Goal: Task Accomplishment & Management: Manage account settings

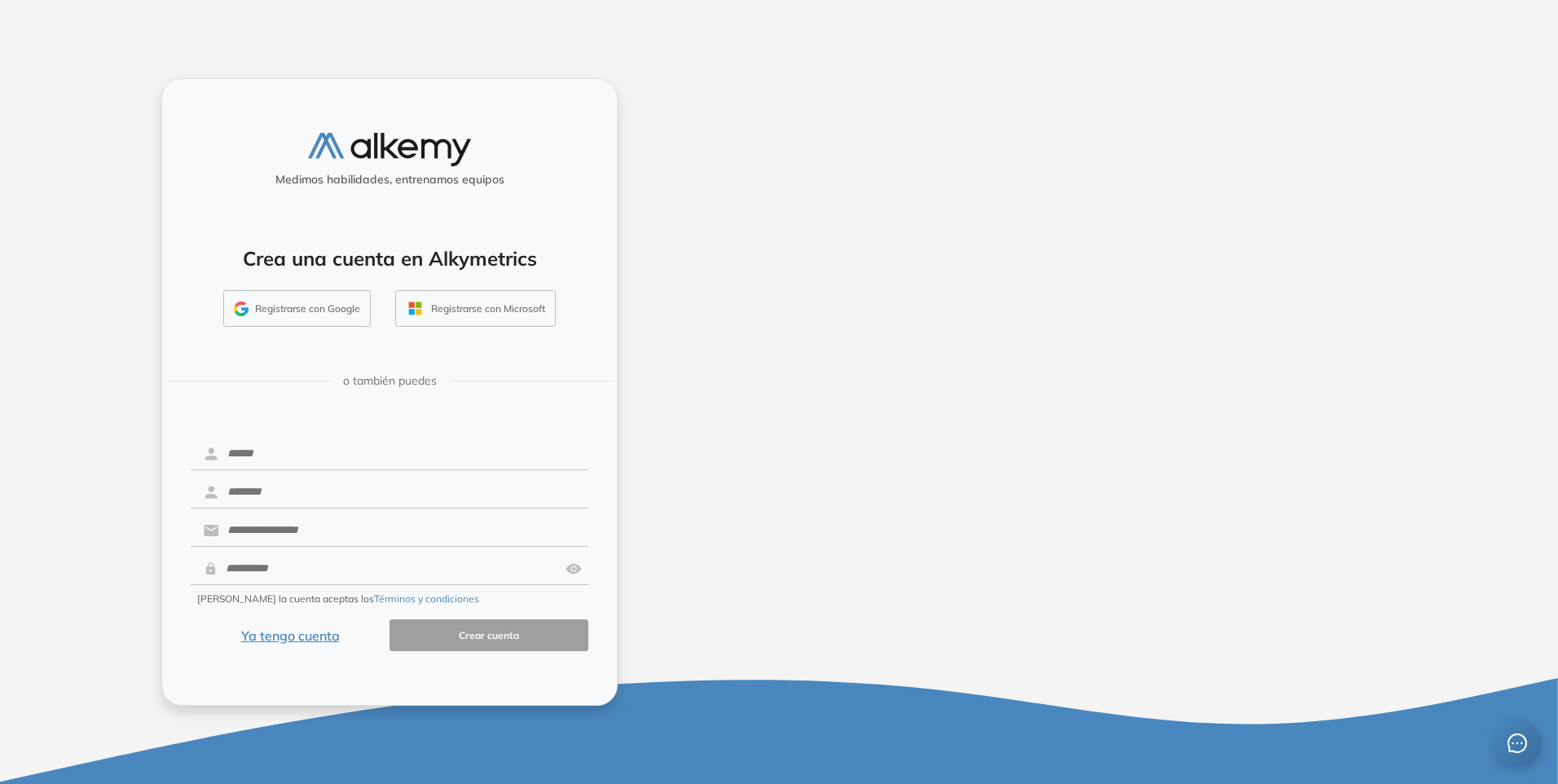
click at [458, 304] on button "Registrarse con Microsoft" at bounding box center [476, 308] width 161 height 37
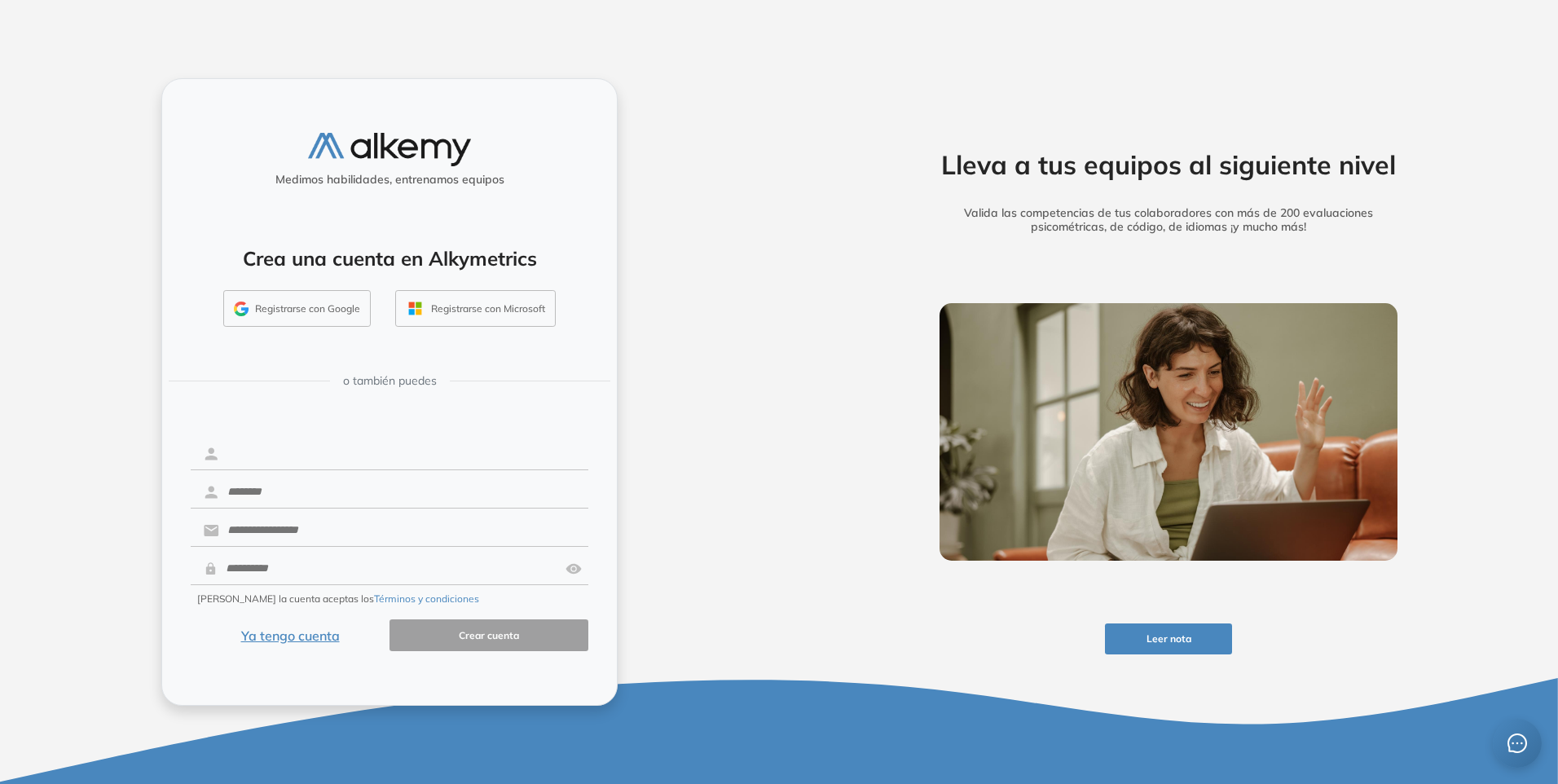
click at [289, 460] on input "text" at bounding box center [403, 453] width 369 height 31
click at [319, 307] on button "Registrarse con Google" at bounding box center [297, 308] width 148 height 37
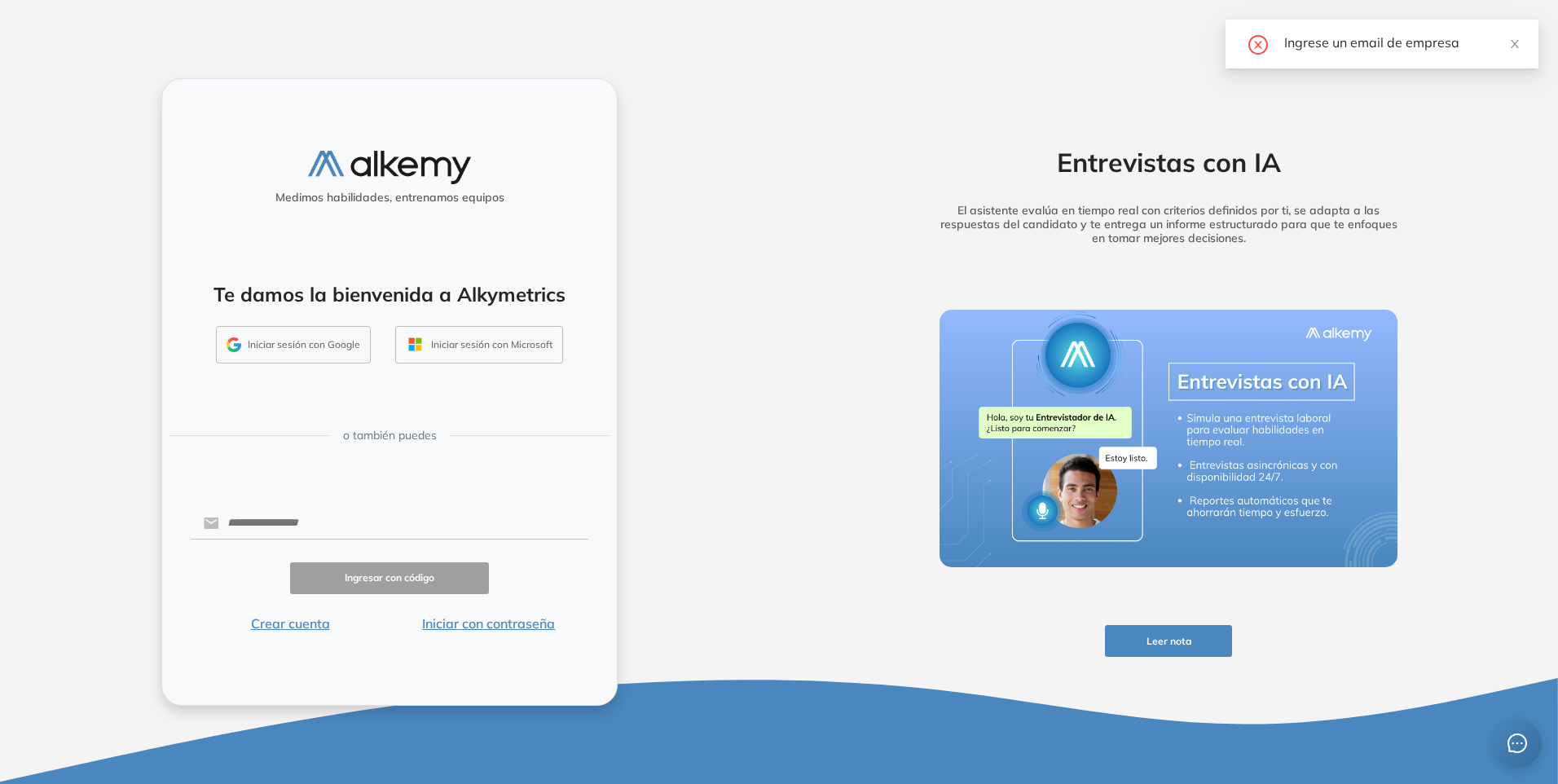
click at [282, 339] on button "Iniciar sesión con Google" at bounding box center [293, 345] width 155 height 37
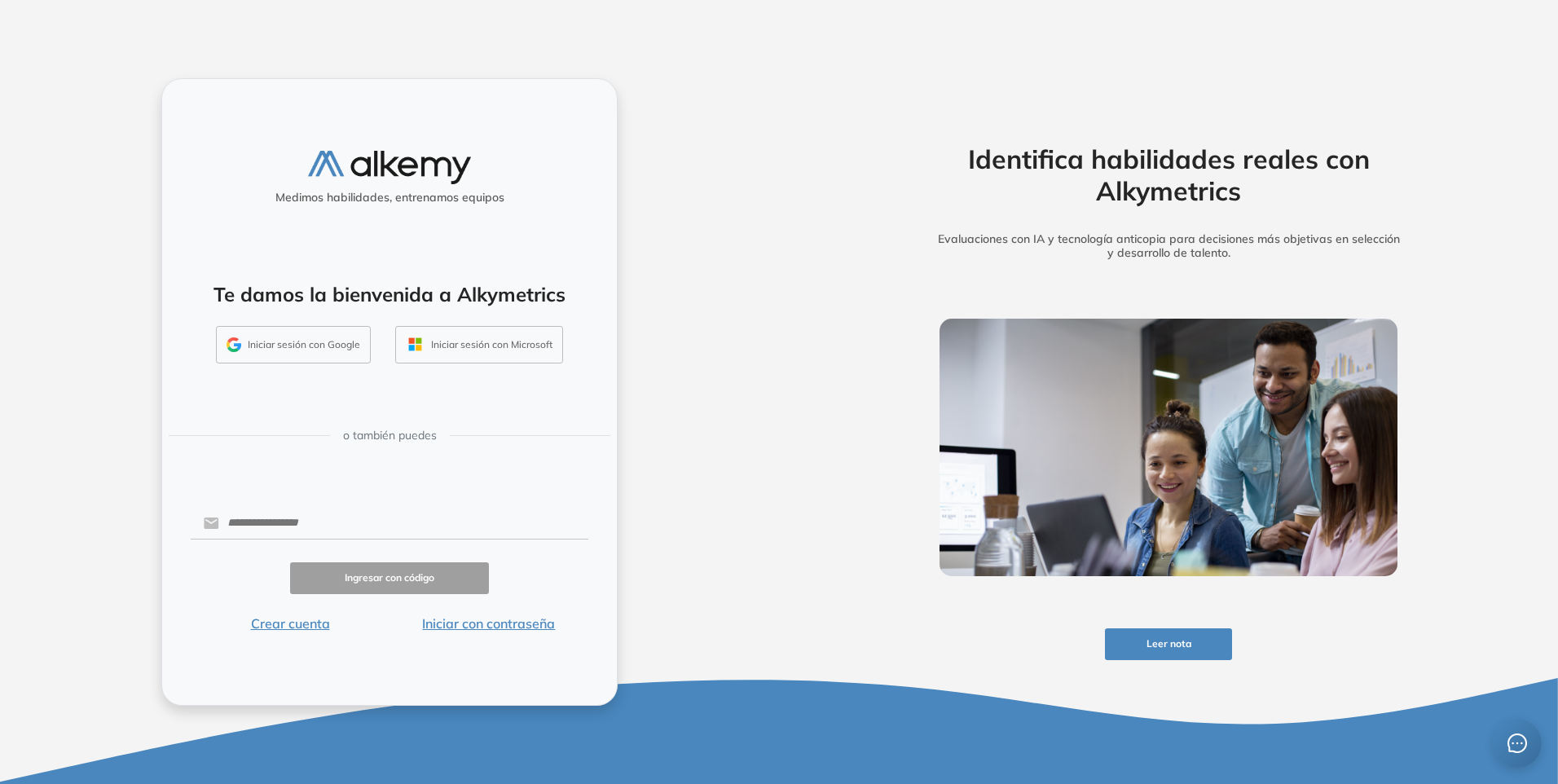
click at [265, 339] on button "Iniciar sesión con Google" at bounding box center [293, 345] width 155 height 37
click at [276, 344] on button "Iniciar sesión con Google" at bounding box center [293, 345] width 155 height 37
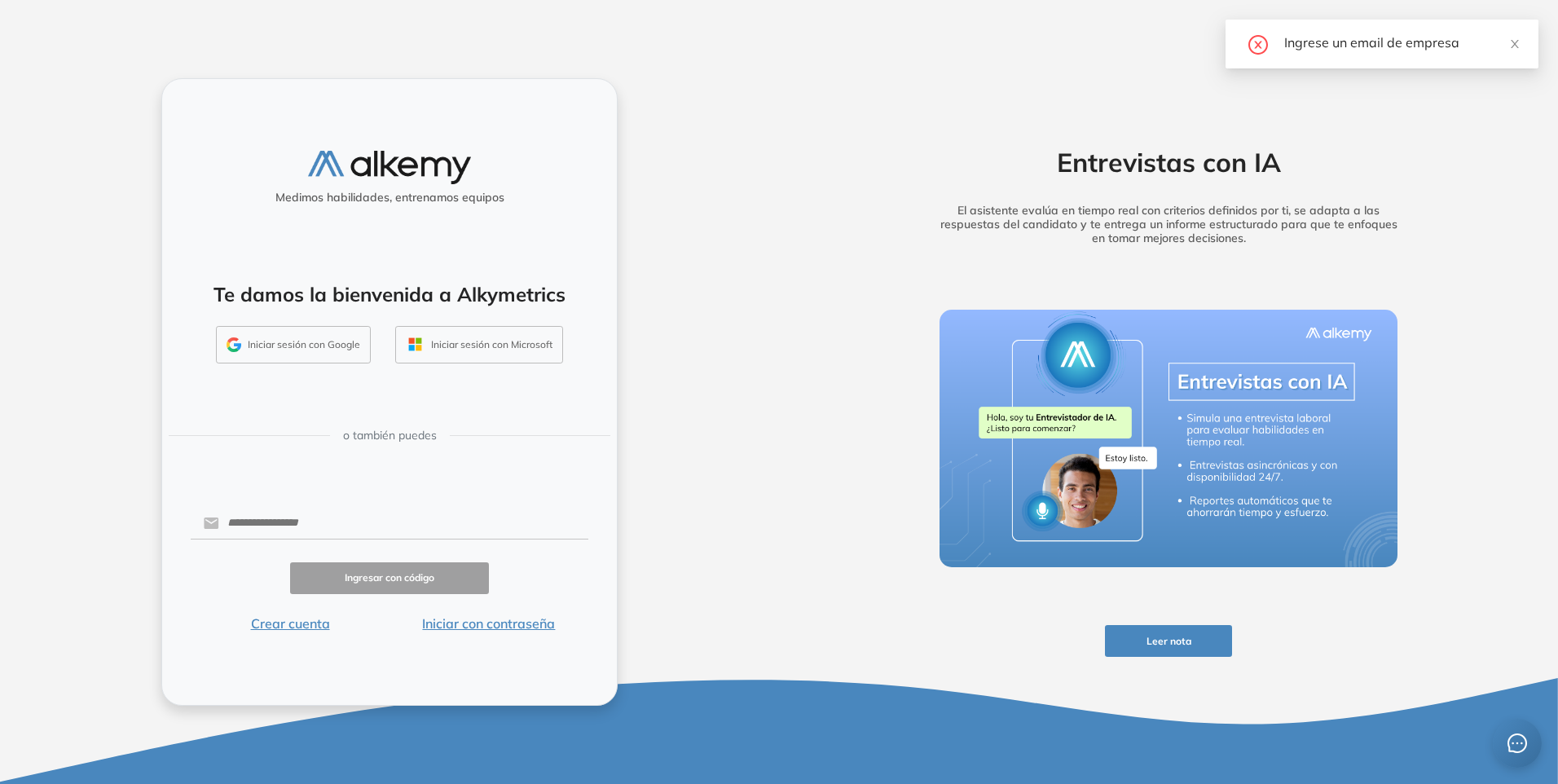
click at [497, 345] on button "Iniciar sesión con Microsoft" at bounding box center [479, 345] width 168 height 37
click at [325, 519] on input "text" at bounding box center [403, 522] width 369 height 31
type input "**********"
click at [378, 581] on button "Ingresar con código" at bounding box center [389, 577] width 199 height 32
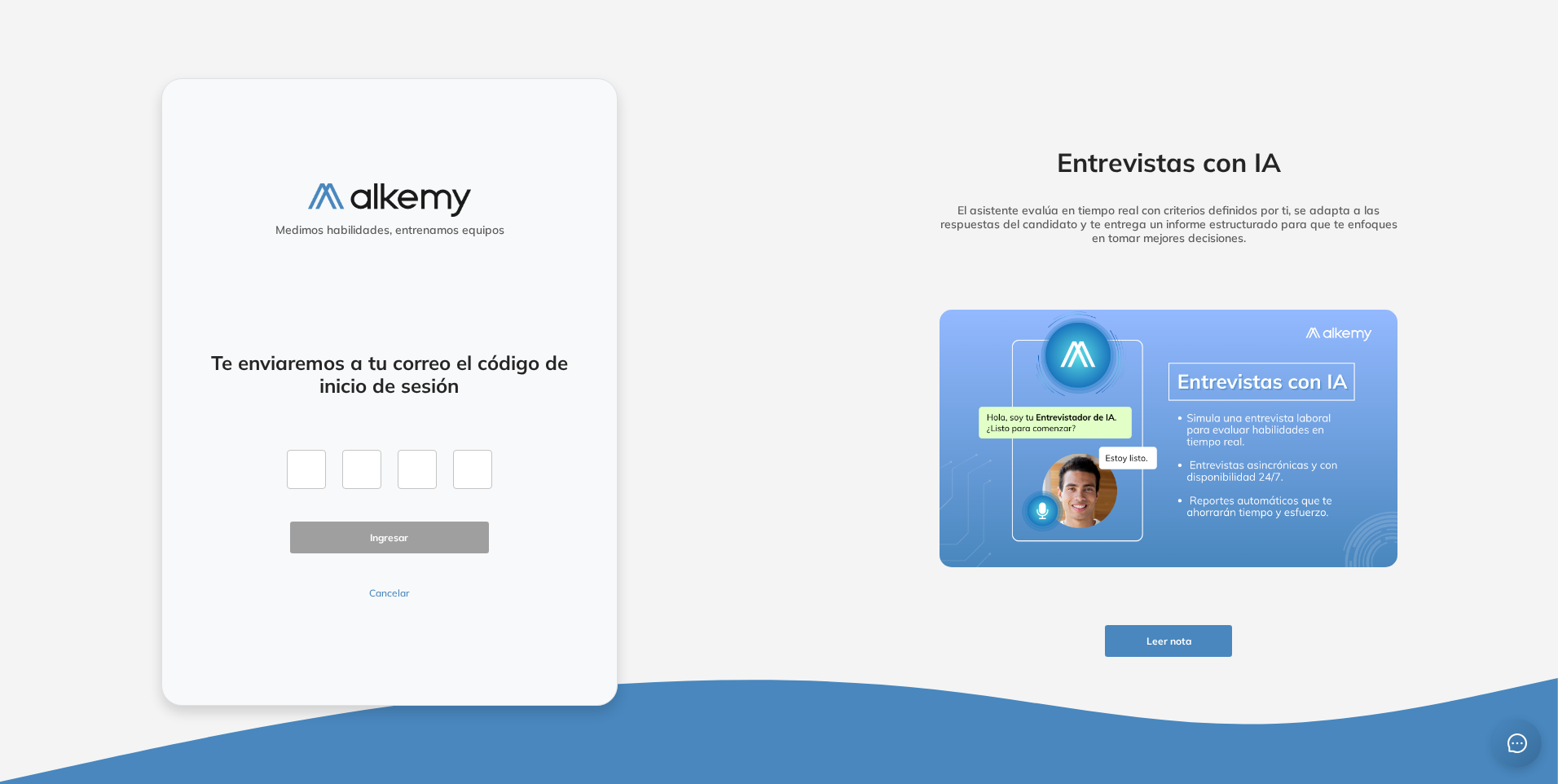
click at [328, 473] on div at bounding box center [390, 469] width 206 height 39
click at [311, 470] on input "text" at bounding box center [307, 469] width 39 height 39
paste input "*"
type input "*"
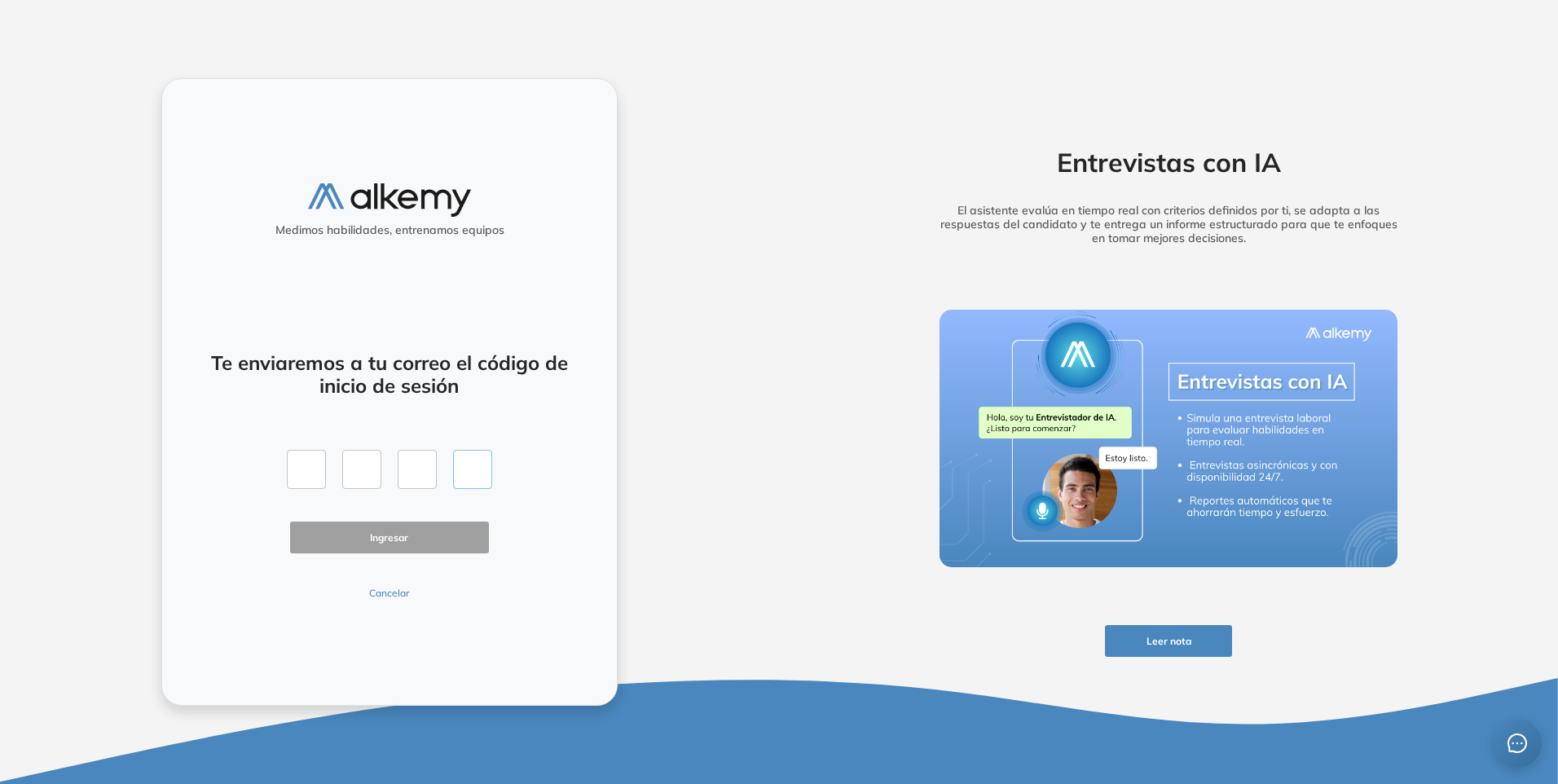
type input "*"
click at [356, 523] on button "Ingresar" at bounding box center [389, 537] width 199 height 32
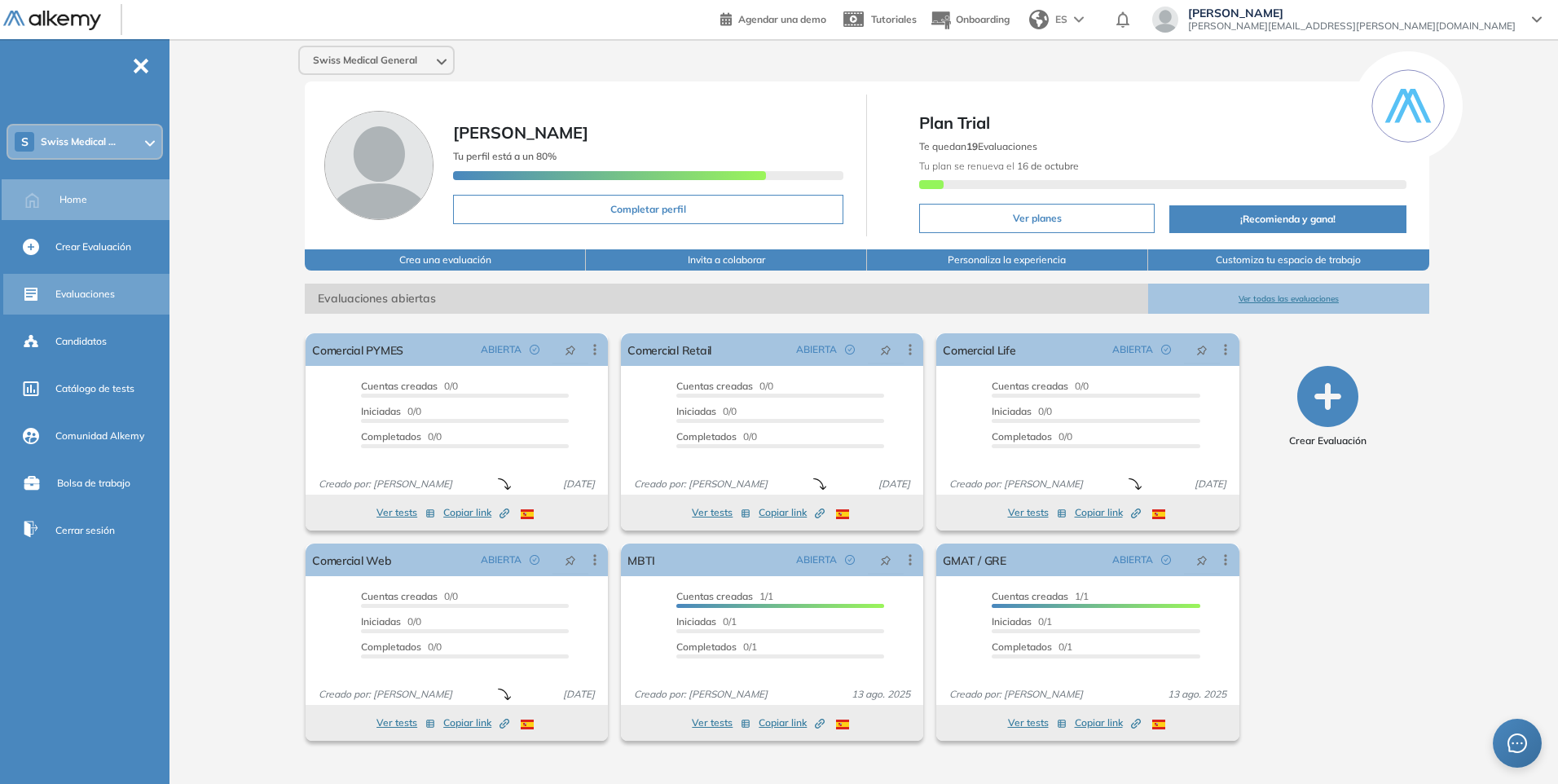
click at [89, 292] on span "Evaluaciones" at bounding box center [85, 294] width 60 height 15
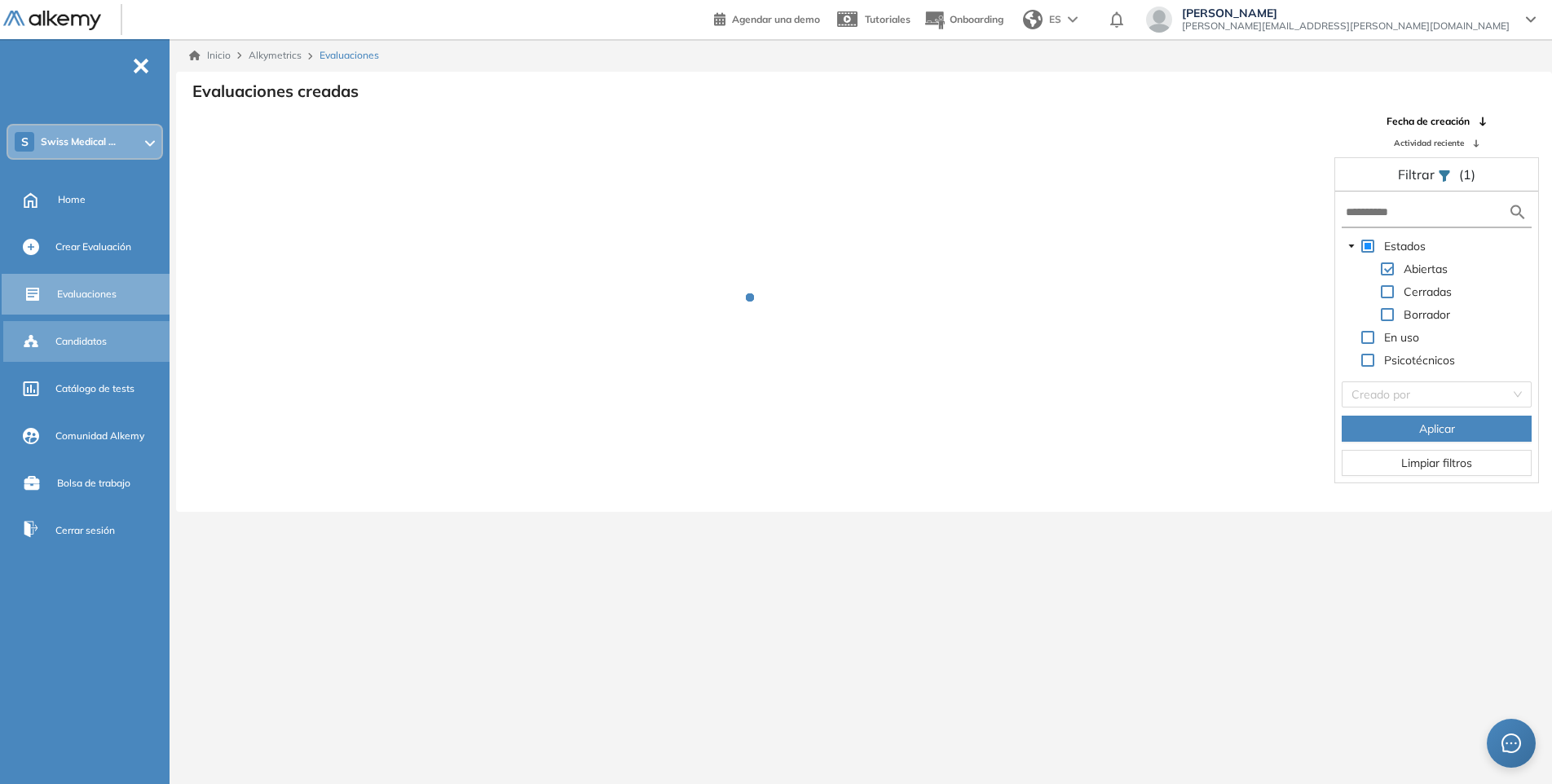
click at [85, 341] on span "Candidatos" at bounding box center [80, 341] width 51 height 15
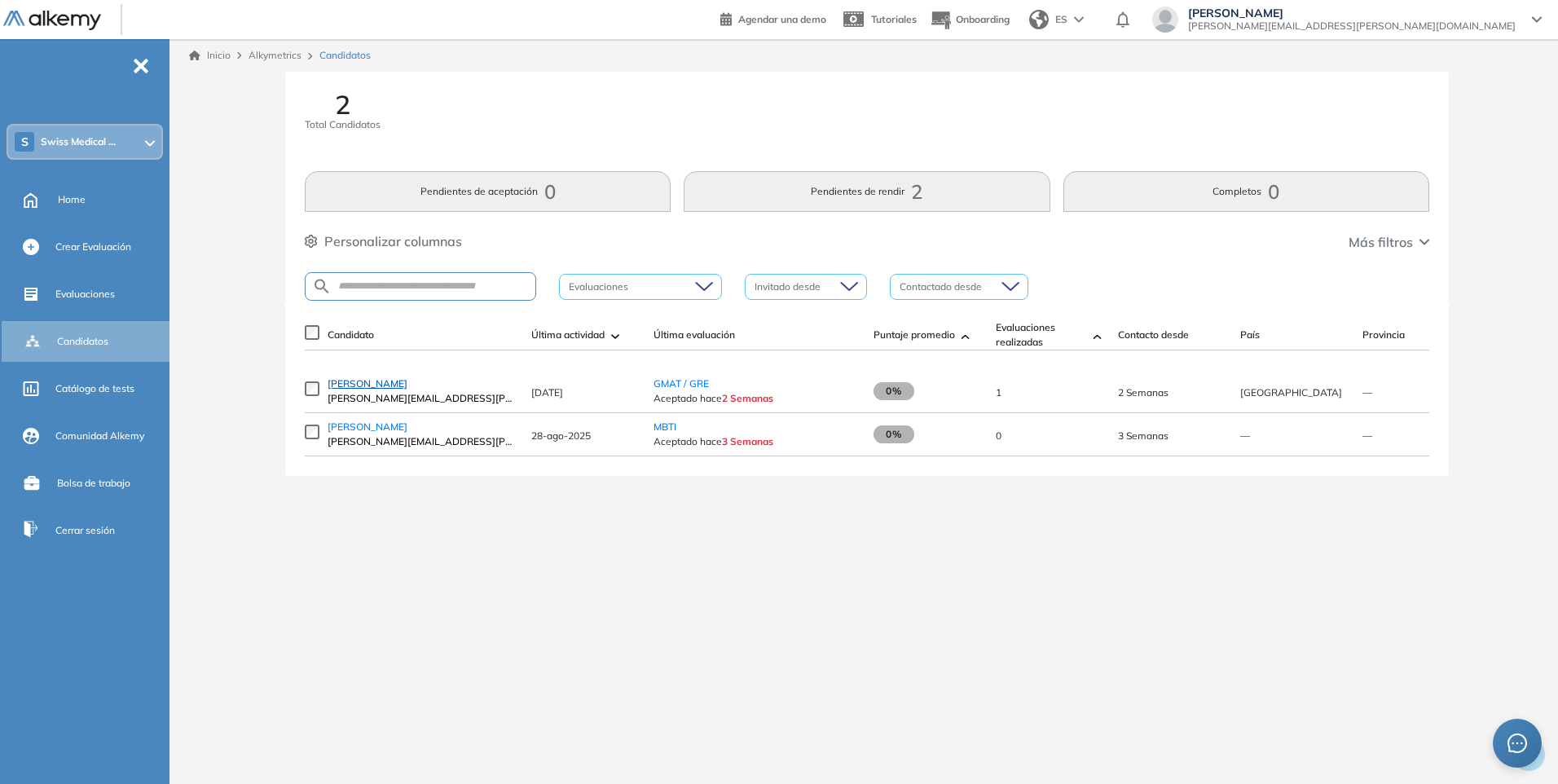
click at [363, 390] on span "[PERSON_NAME]" at bounding box center [366, 383] width 79 height 12
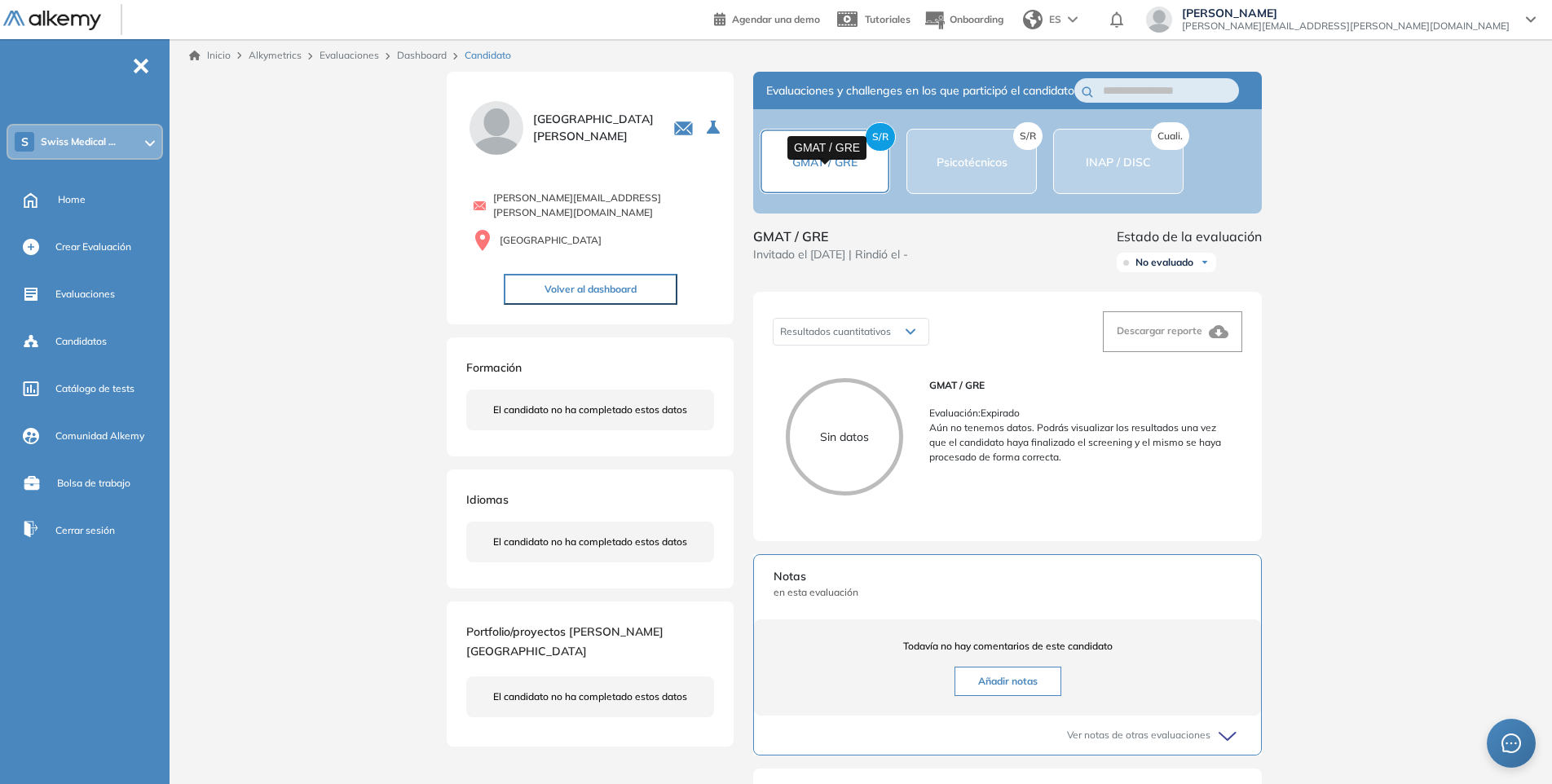
click at [835, 169] on span "GMAT / GRE" at bounding box center [825, 163] width 65 height 15
click at [561, 280] on button "Volver al dashboard" at bounding box center [591, 289] width 174 height 31
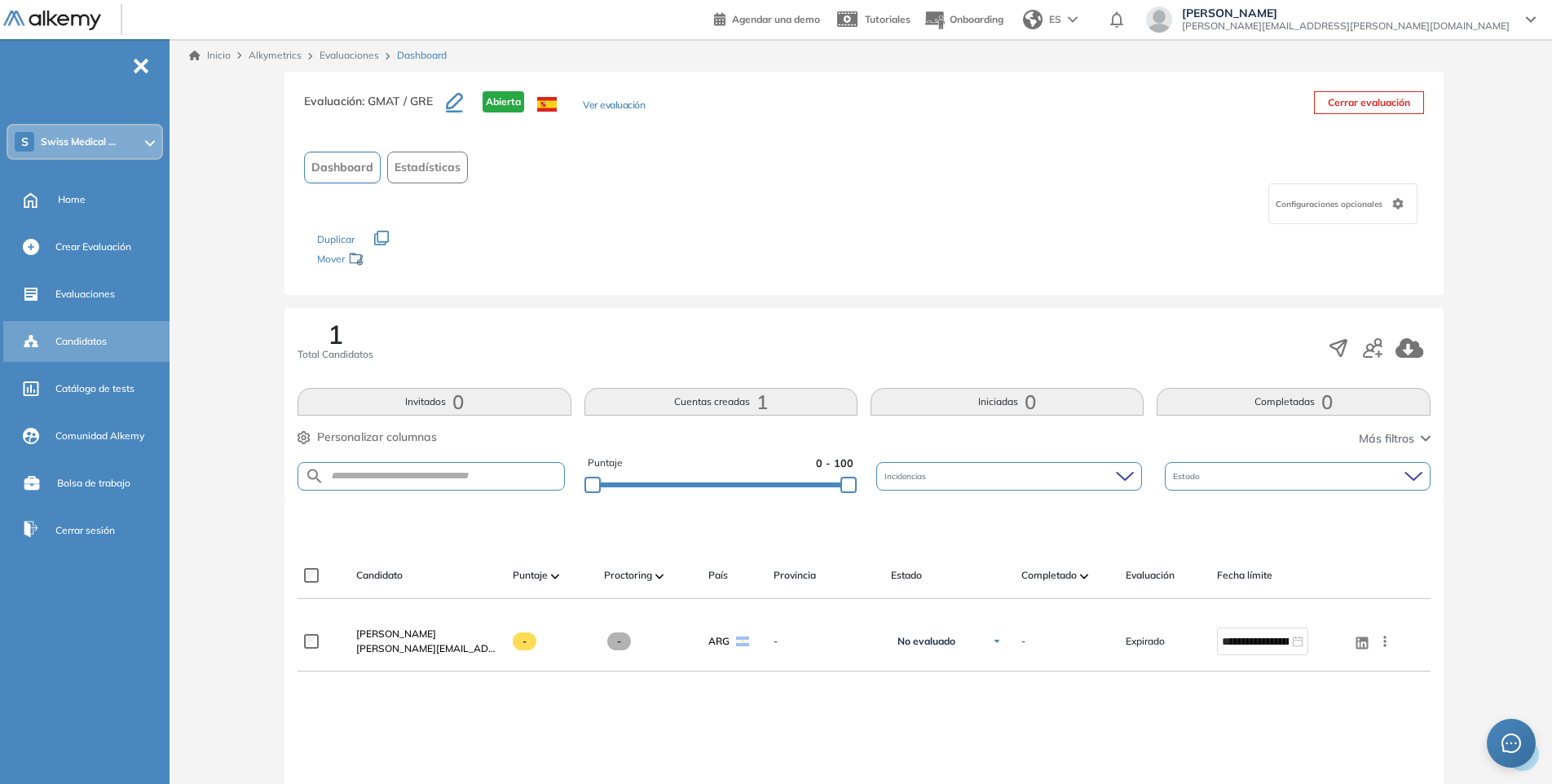
drag, startPoint x: 66, startPoint y: 349, endPoint x: 92, endPoint y: 354, distance: 26.5
click at [67, 348] on div "Candidatos" at bounding box center [110, 341] width 111 height 28
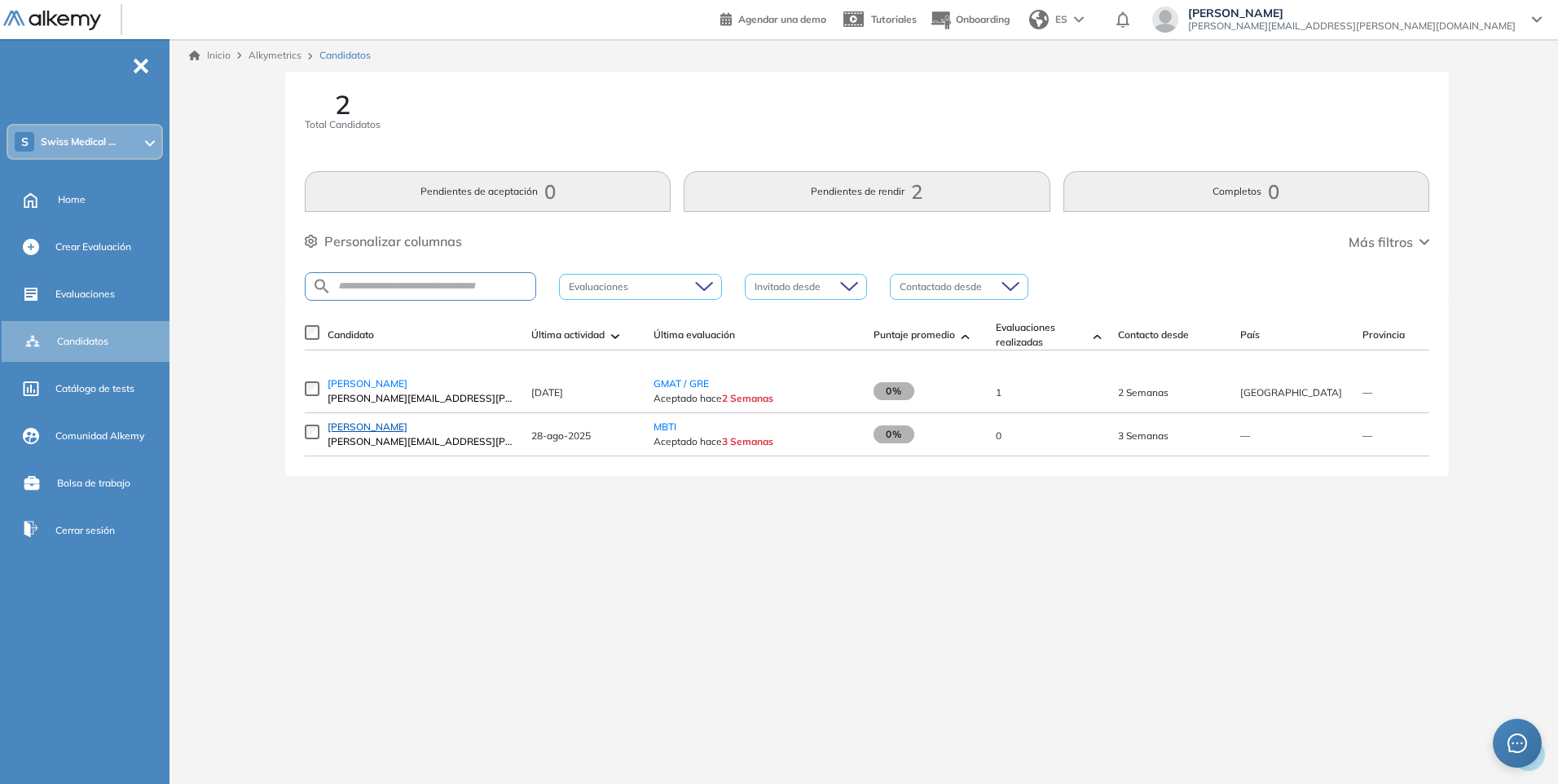
click at [390, 433] on span "[PERSON_NAME]" at bounding box center [366, 426] width 79 height 12
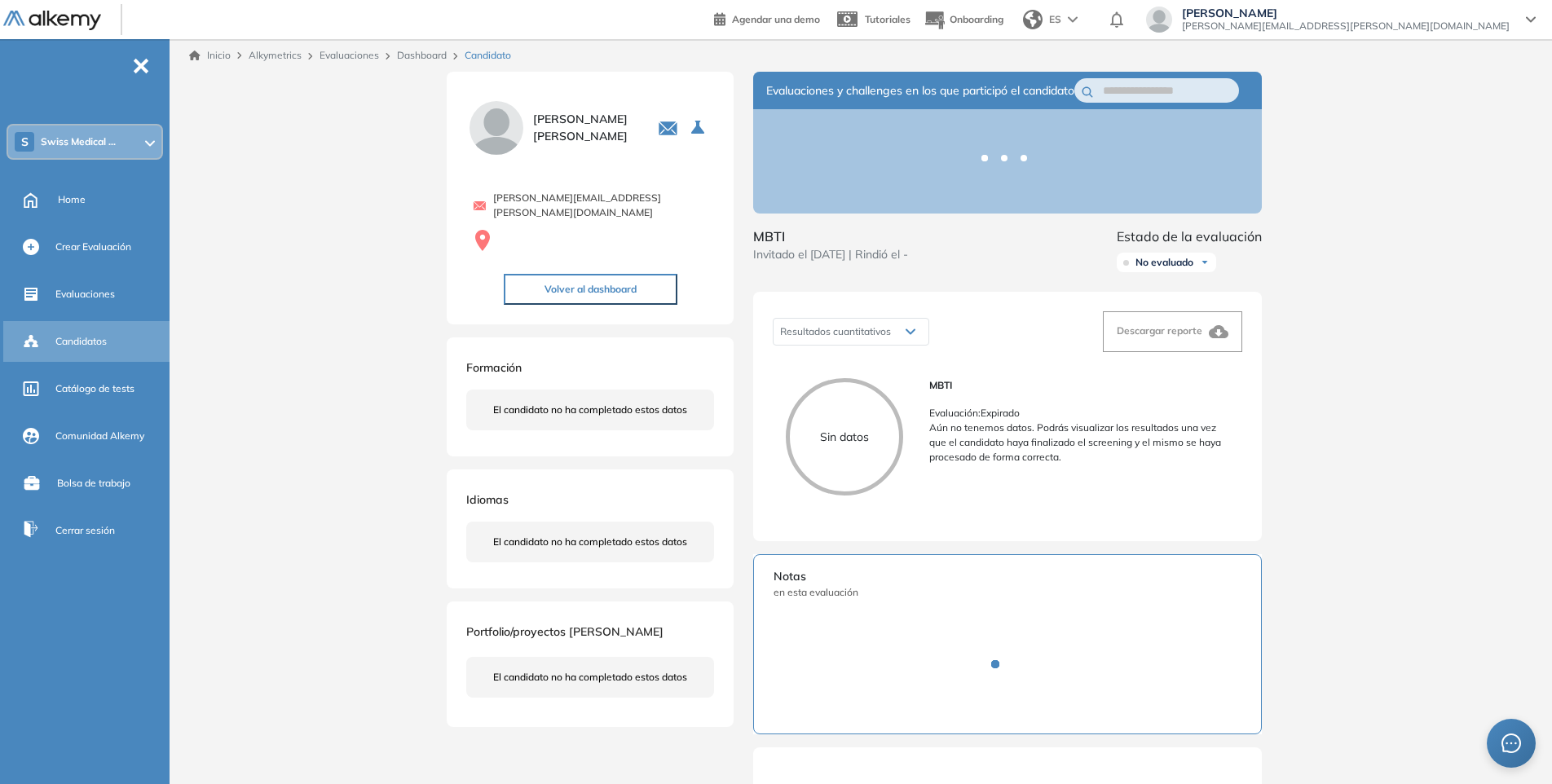
click at [82, 339] on span "Candidatos" at bounding box center [80, 341] width 51 height 15
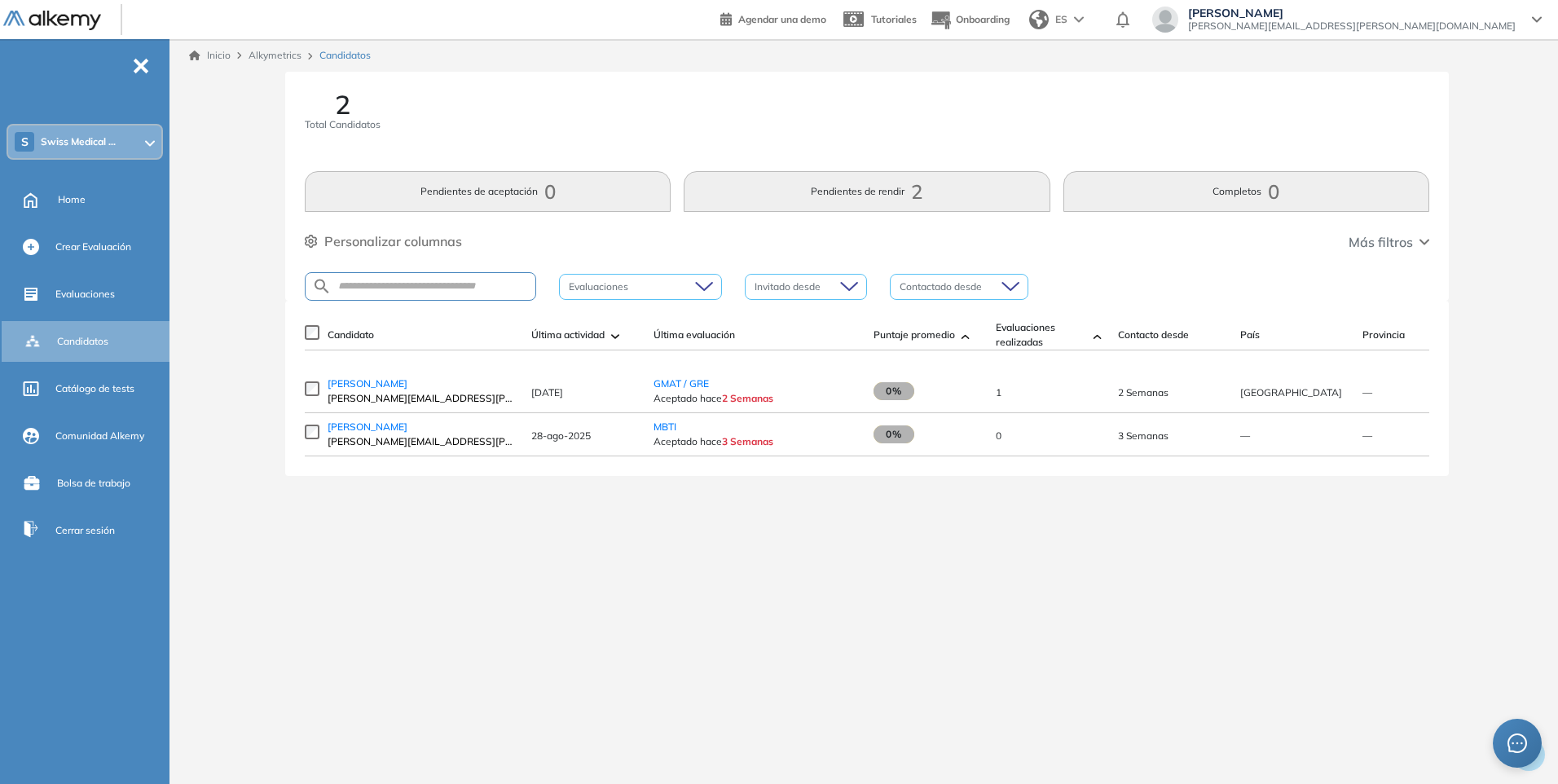
click at [994, 396] on td "1" at bounding box center [1048, 392] width 122 height 43
click at [721, 290] on div "Evaluaciones" at bounding box center [640, 287] width 163 height 26
drag, startPoint x: 638, startPoint y: 443, endPoint x: 690, endPoint y: 456, distance: 53.6
click at [639, 443] on div "INAP / DISC" at bounding box center [639, 449] width 143 height 18
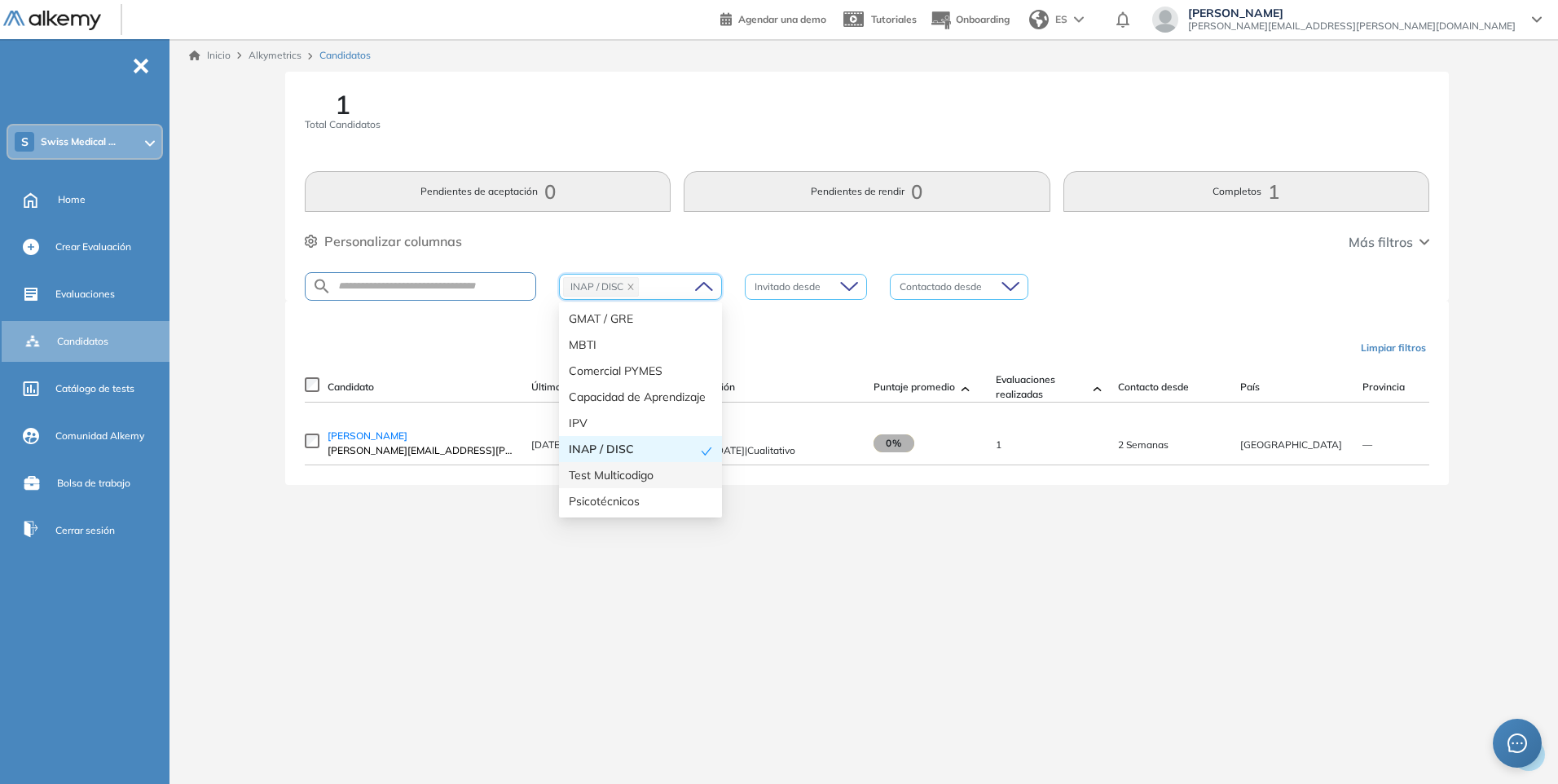
drag, startPoint x: 473, startPoint y: 559, endPoint x: 422, endPoint y: 508, distance: 72.1
click at [473, 556] on div "Inicio Alkymetrics Candidatos 1 Total Candidatos Pendientes de aceptación 0 Pen…" at bounding box center [866, 398] width 1381 height 719
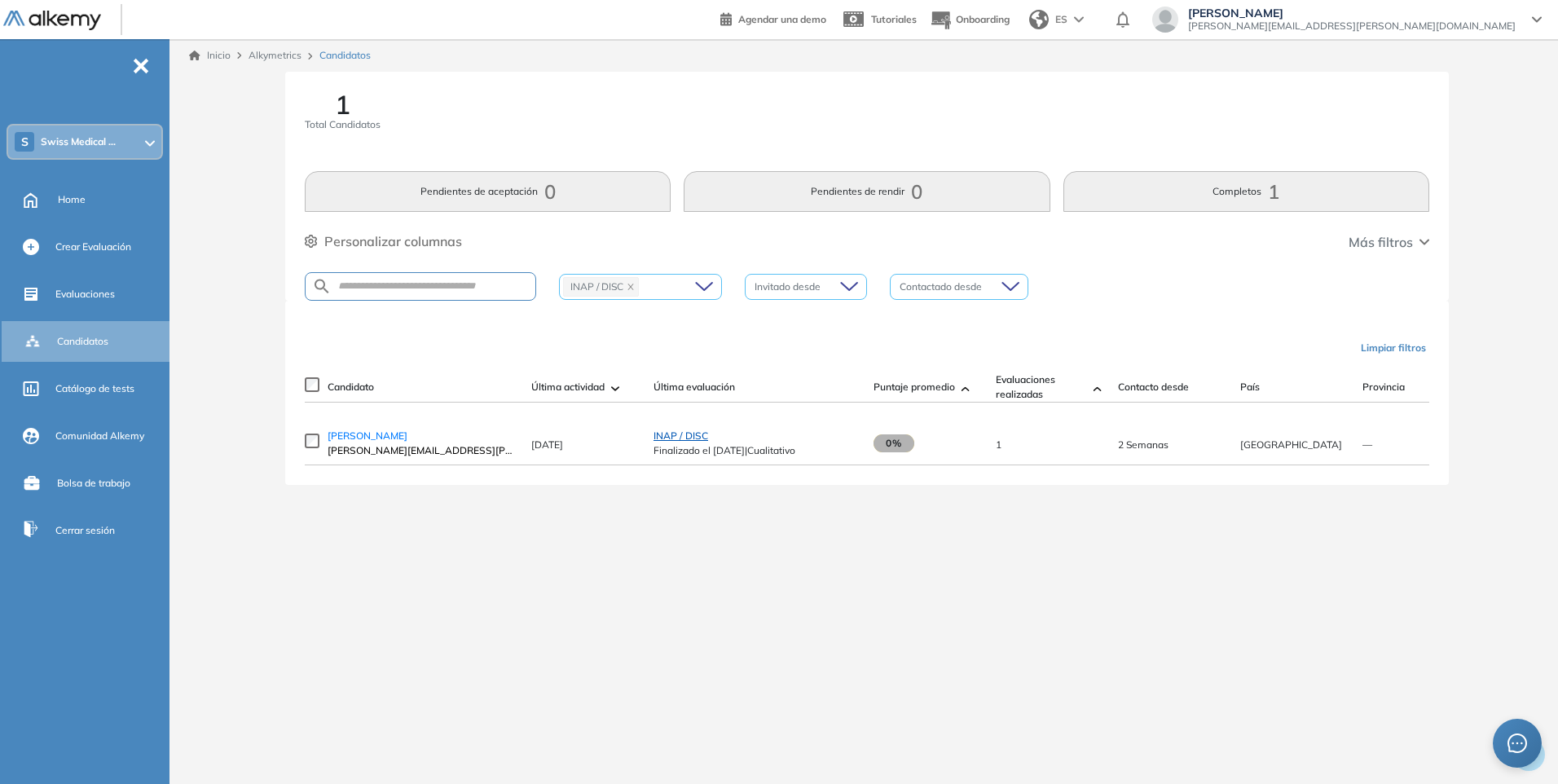
click at [689, 441] on span "INAP / DISC" at bounding box center [680, 435] width 54 height 12
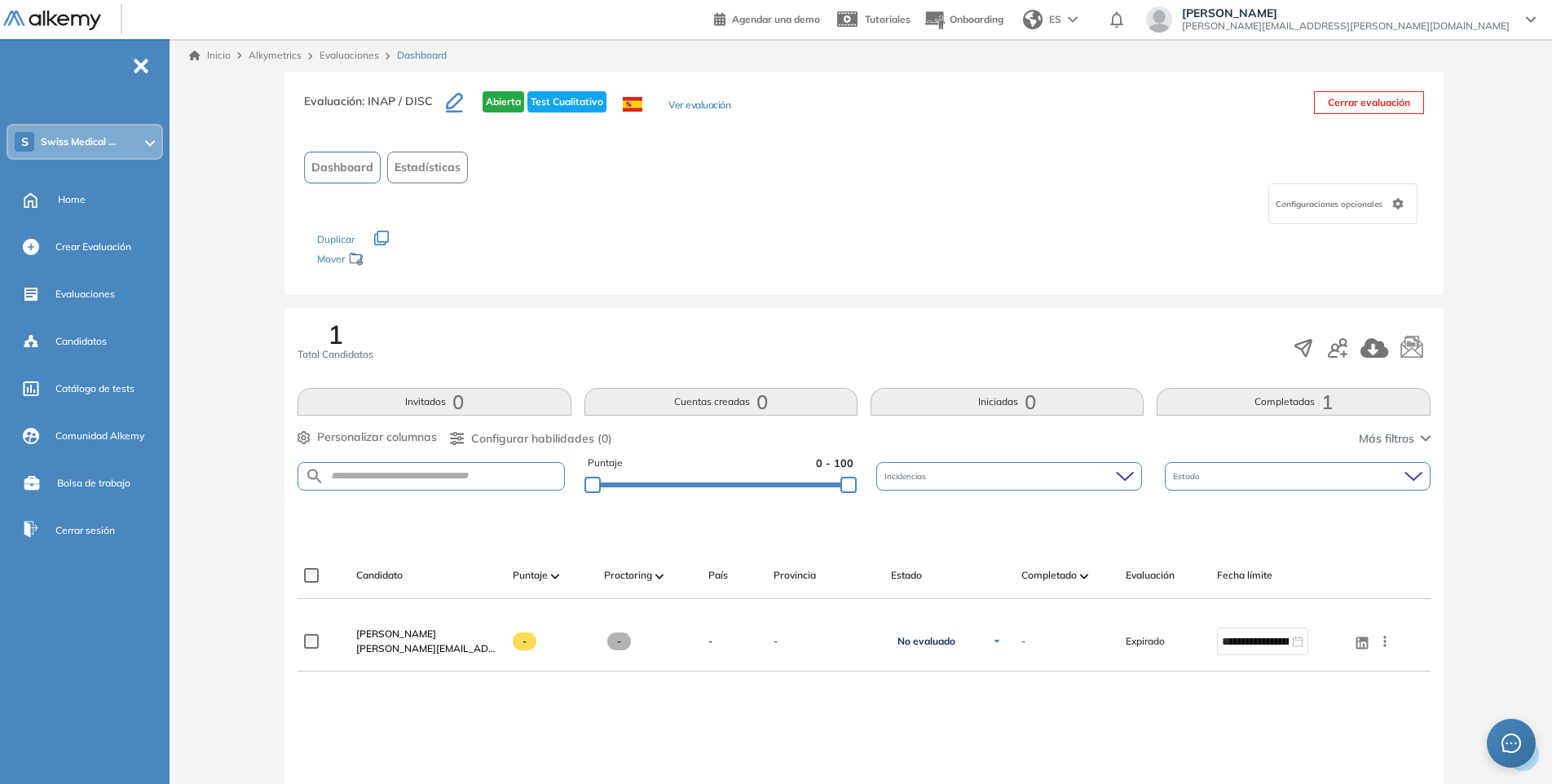
click at [689, 99] on button "Ver evaluación" at bounding box center [699, 107] width 62 height 17
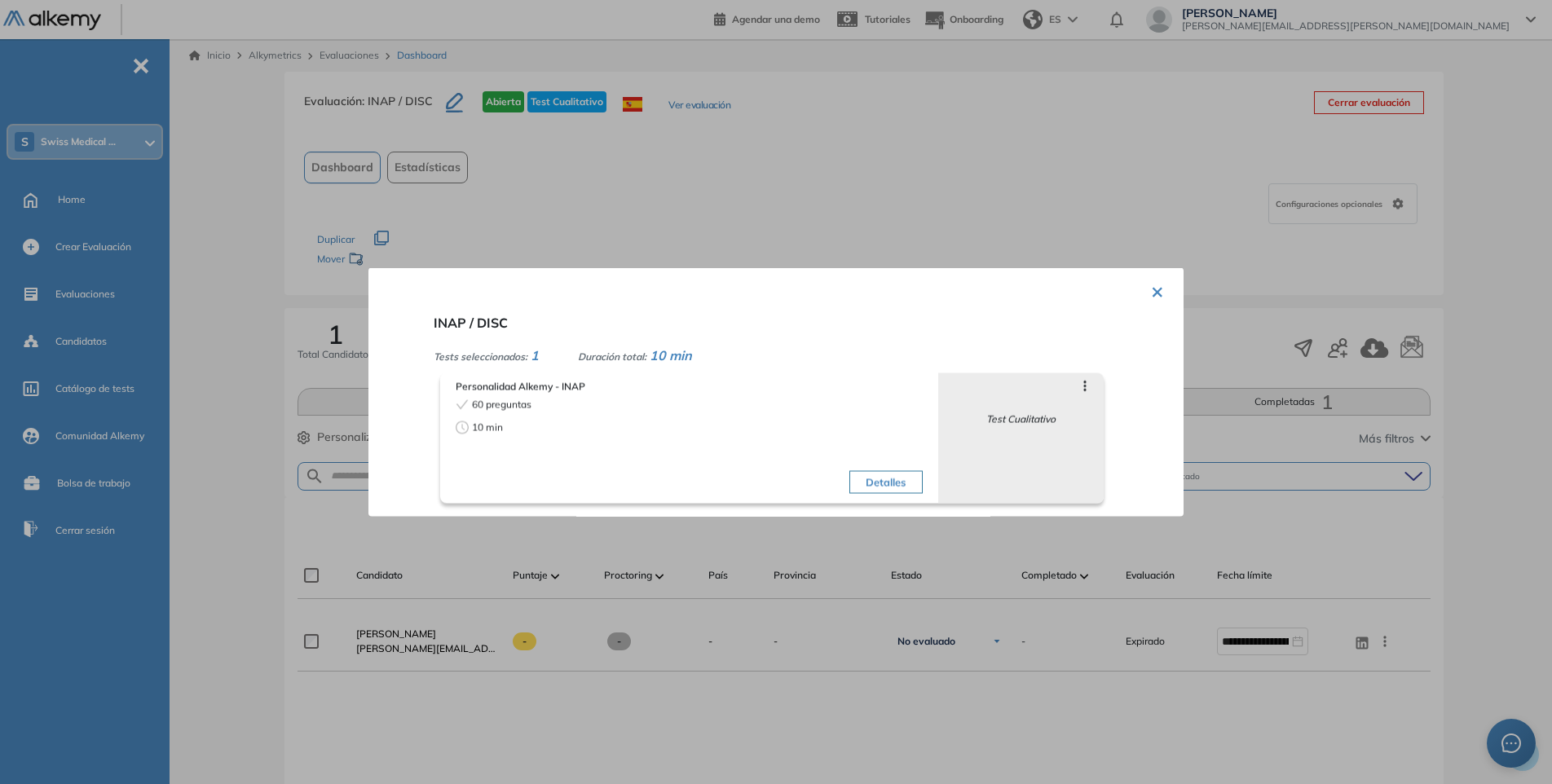
click at [883, 476] on button "Detalles" at bounding box center [885, 482] width 73 height 22
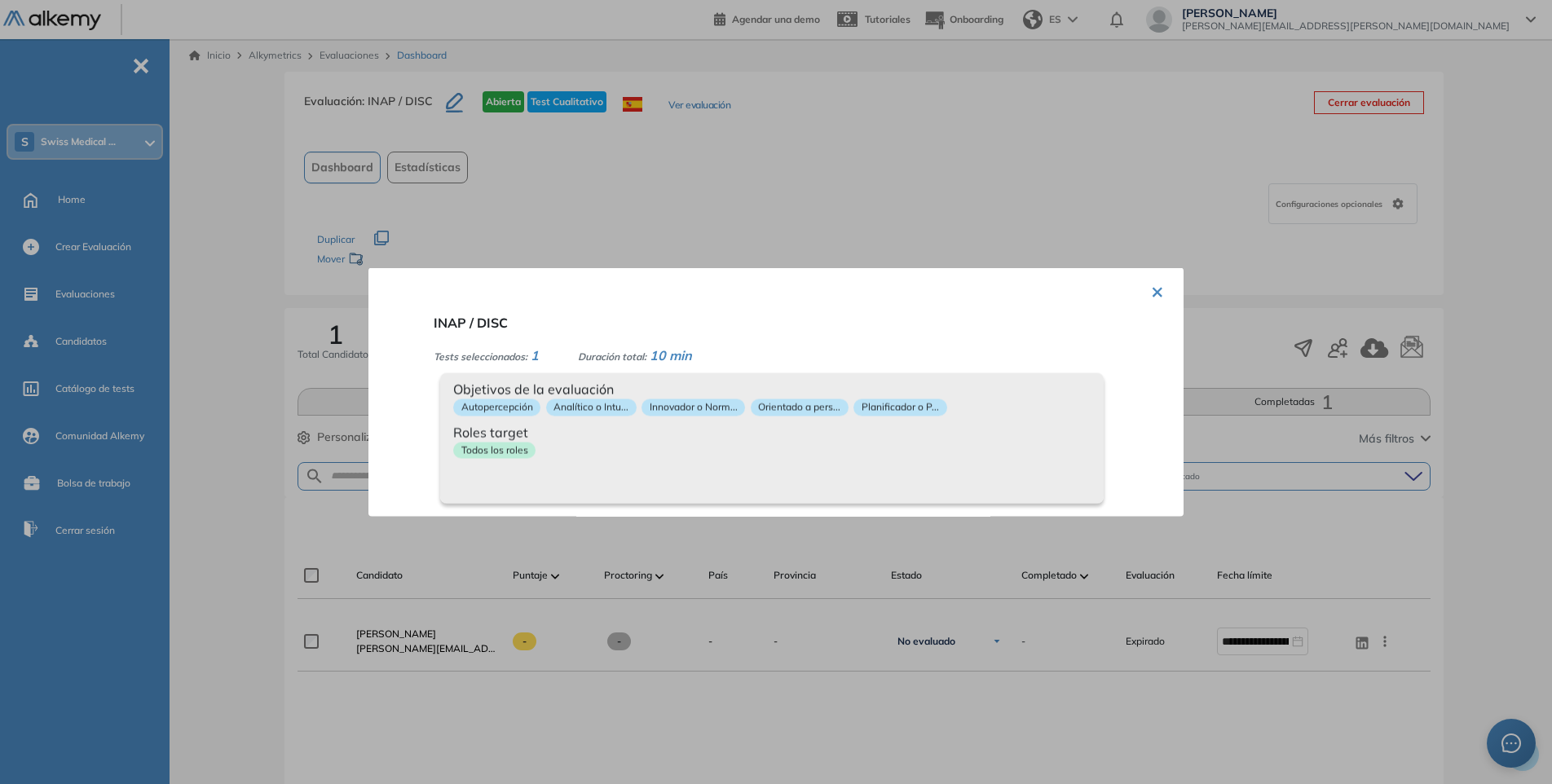
click at [646, 358] on span "Duración total:" at bounding box center [611, 356] width 68 height 12
click at [506, 404] on p "Autopercepción" at bounding box center [496, 407] width 87 height 17
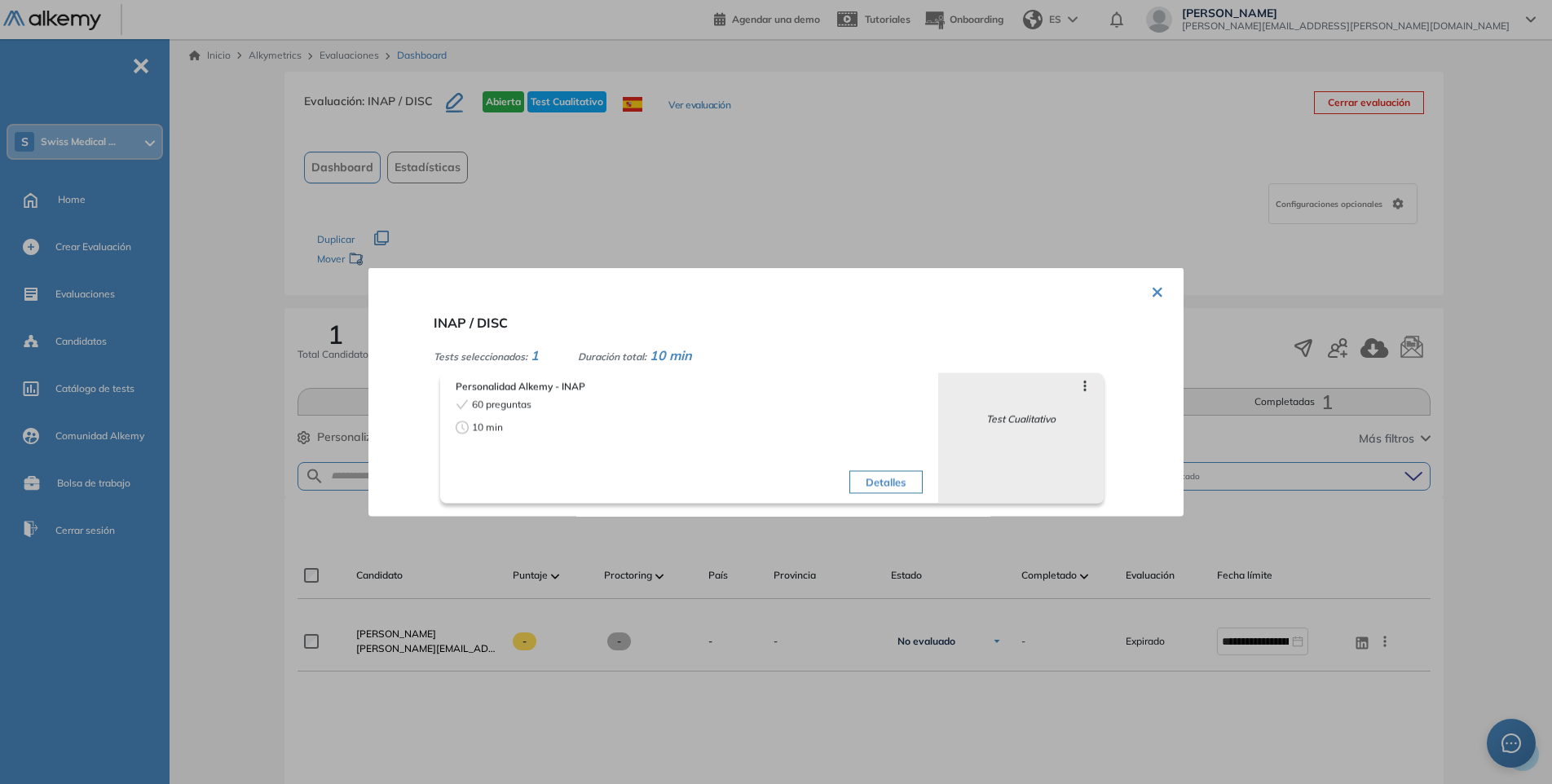
click at [867, 479] on button "Detalles" at bounding box center [885, 482] width 73 height 22
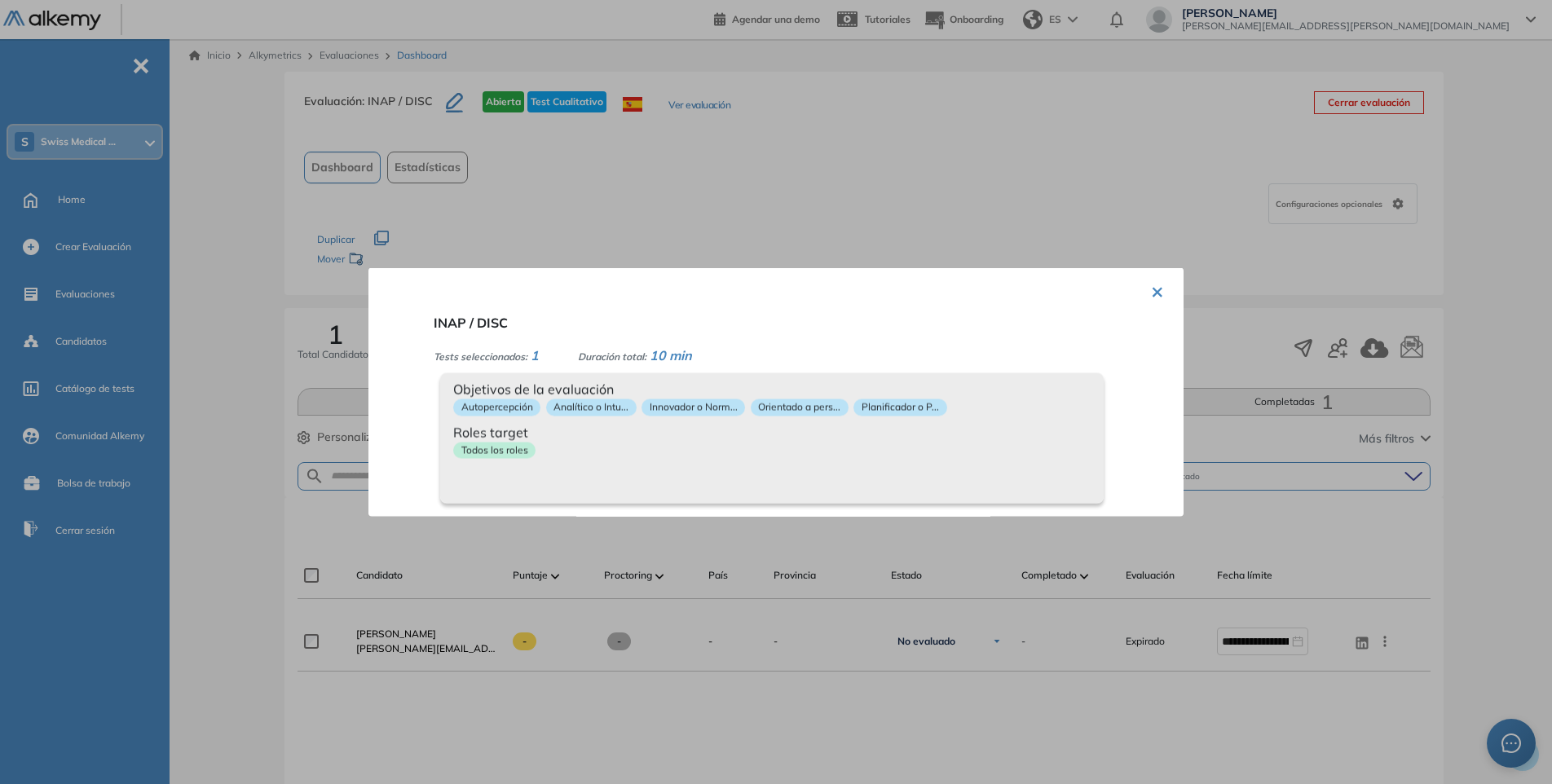
click at [511, 385] on span "Objetivos de la evaluación" at bounding box center [772, 389] width 638 height 20
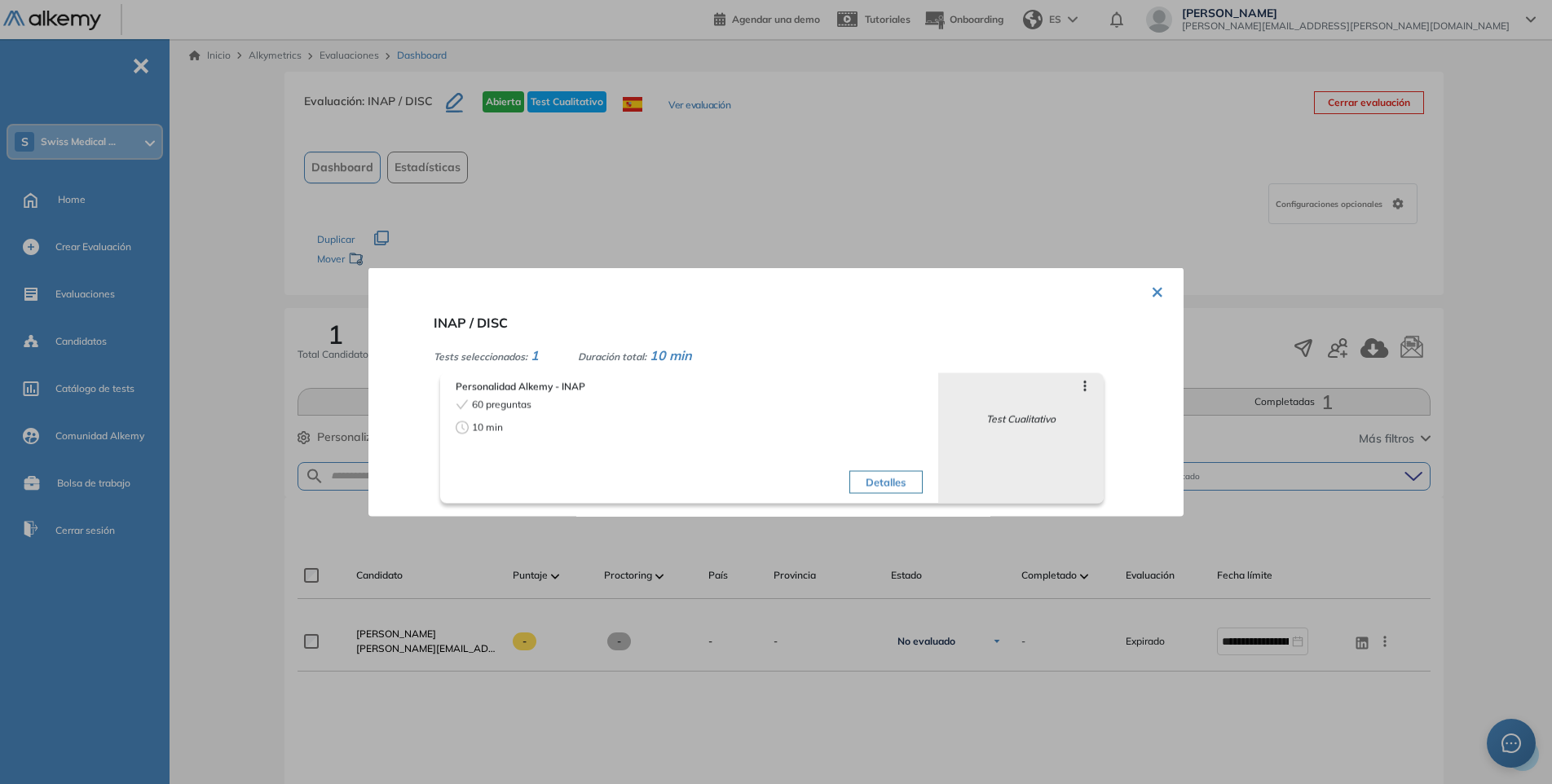
click at [1079, 384] on icon at bounding box center [1085, 386] width 13 height 13
drag, startPoint x: 1007, startPoint y: 318, endPoint x: 1018, endPoint y: 314, distance: 11.7
click at [1007, 318] on div "INAP / DISC Tests seleccionados: 1 Duración total: 10 min Personalidad Alkemy -…" at bounding box center [796, 408] width 737 height 204
click at [1151, 295] on button "×" at bounding box center [1157, 291] width 13 height 32
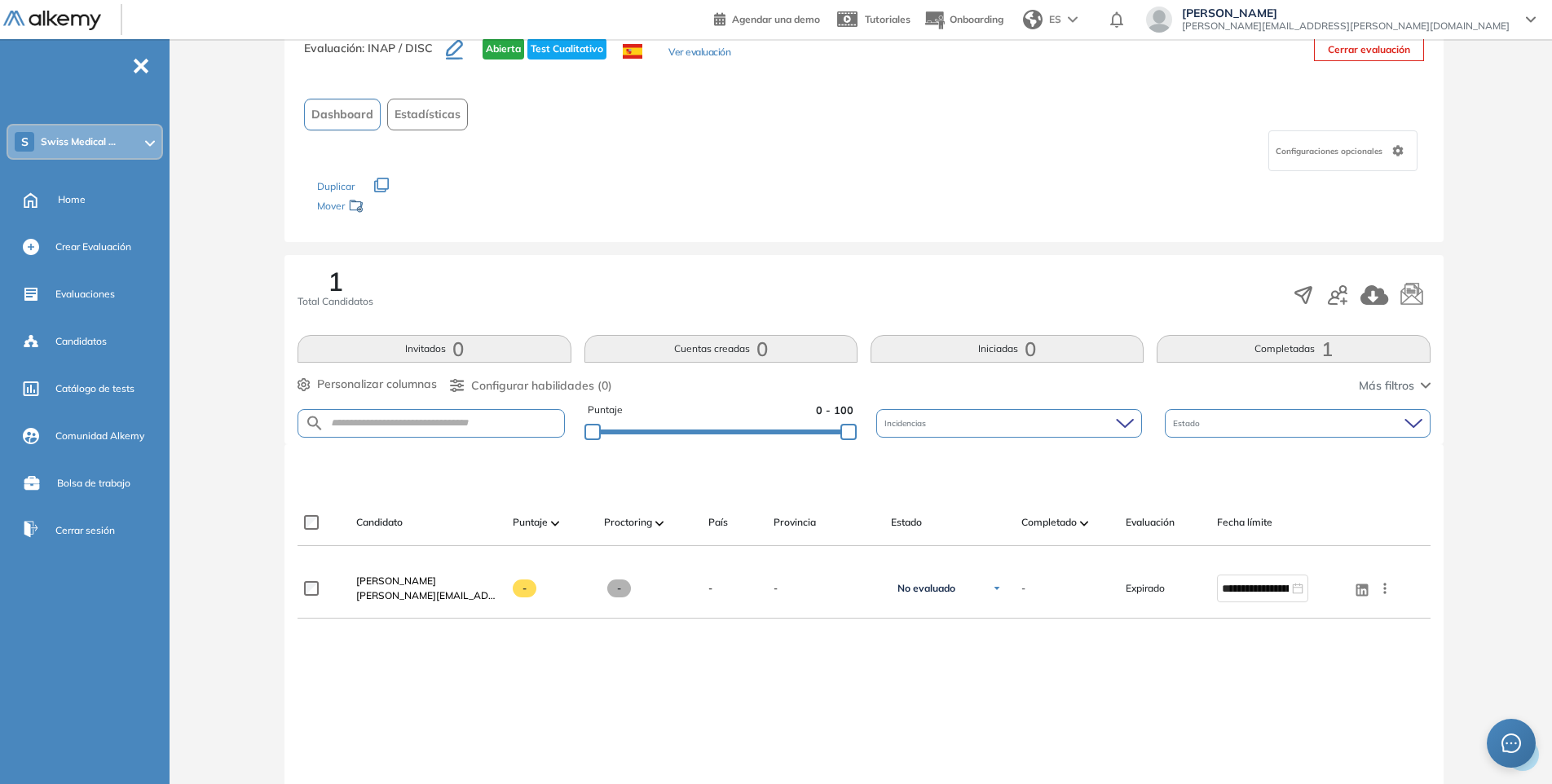
scroll to position [81, 0]
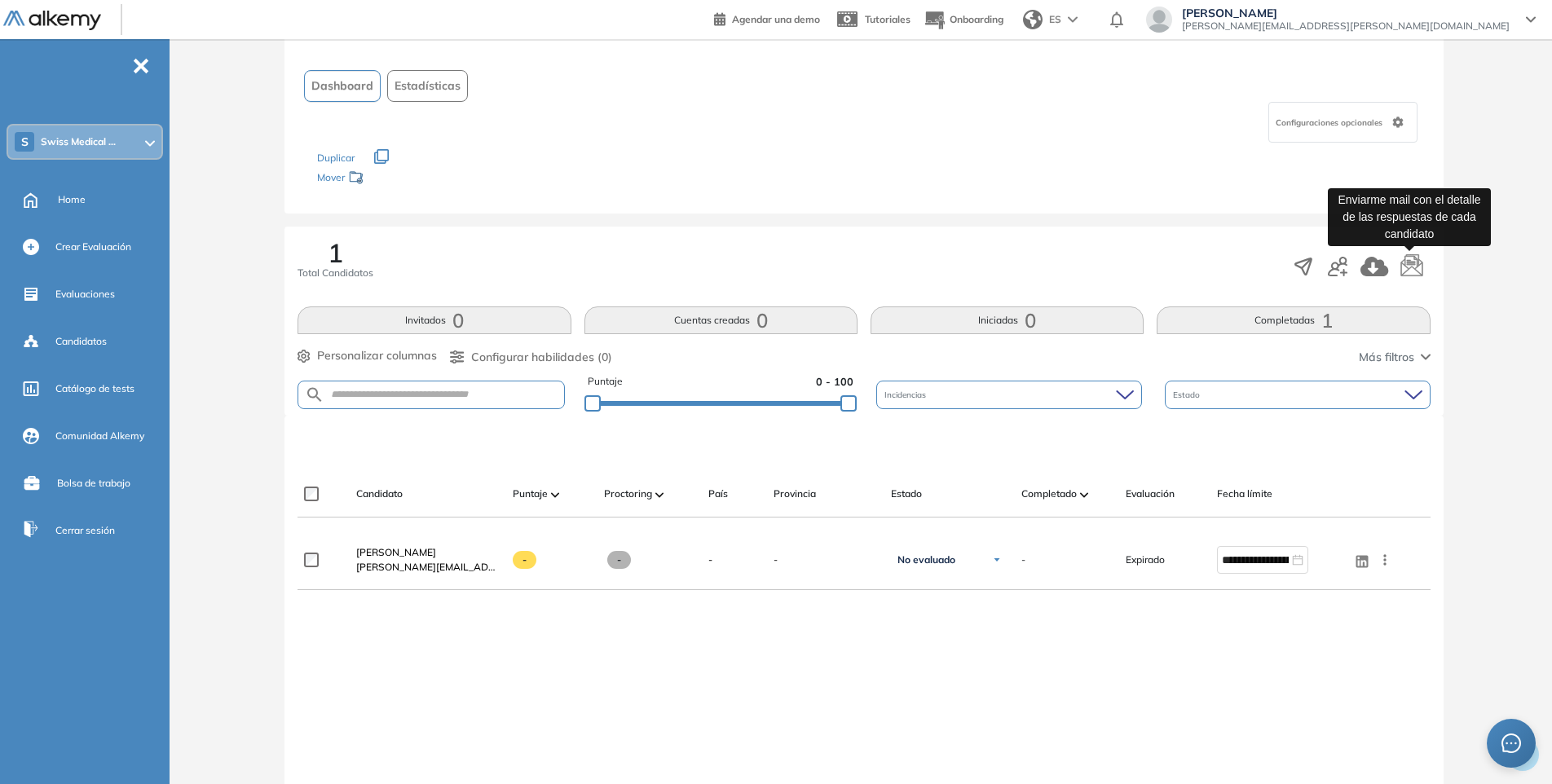
drag, startPoint x: 1414, startPoint y: 260, endPoint x: 1420, endPoint y: 282, distance: 22.8
click at [1414, 260] on icon "button" at bounding box center [1412, 266] width 24 height 24
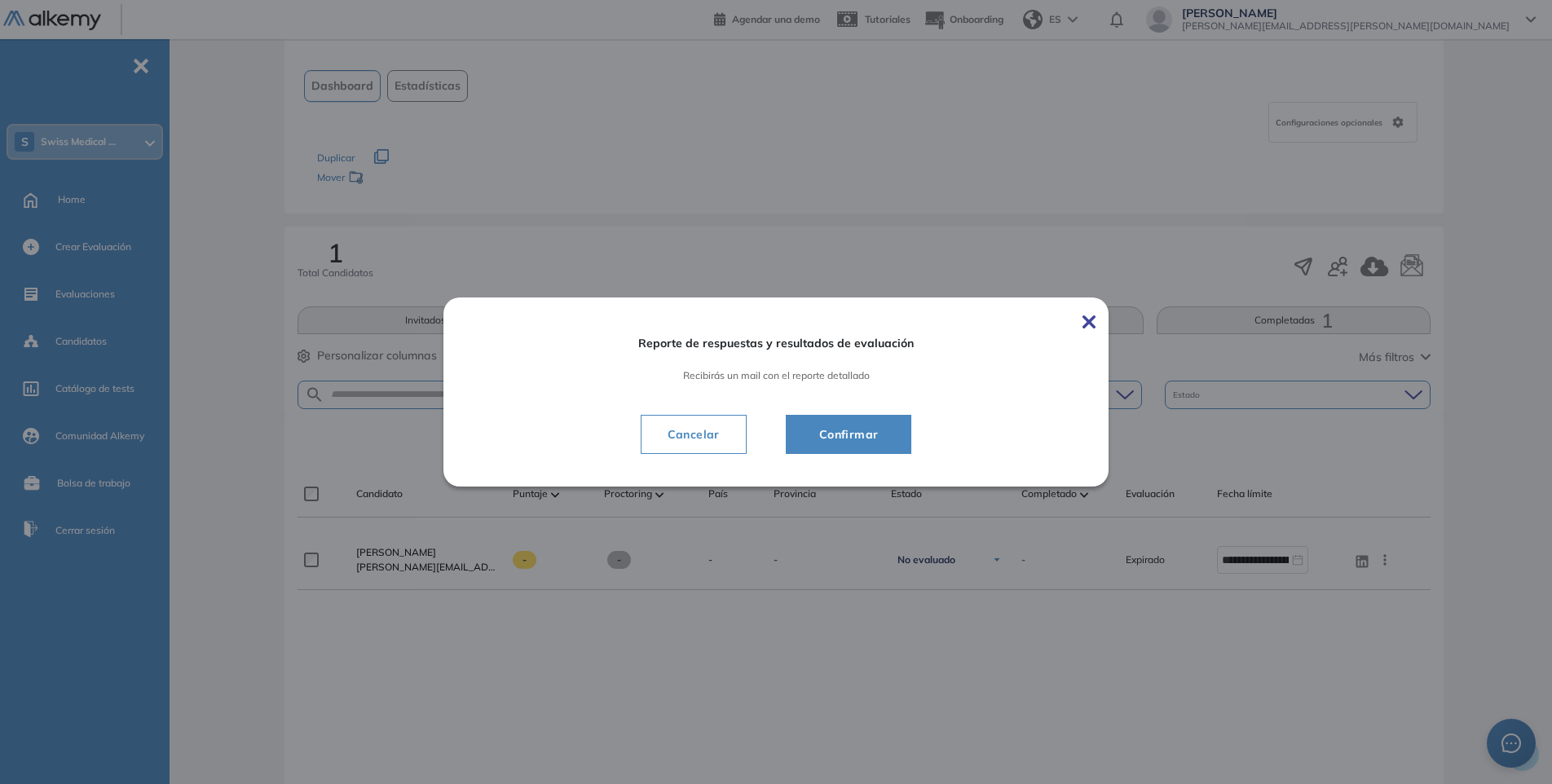
click at [839, 430] on span "Confirmar" at bounding box center [849, 434] width 86 height 20
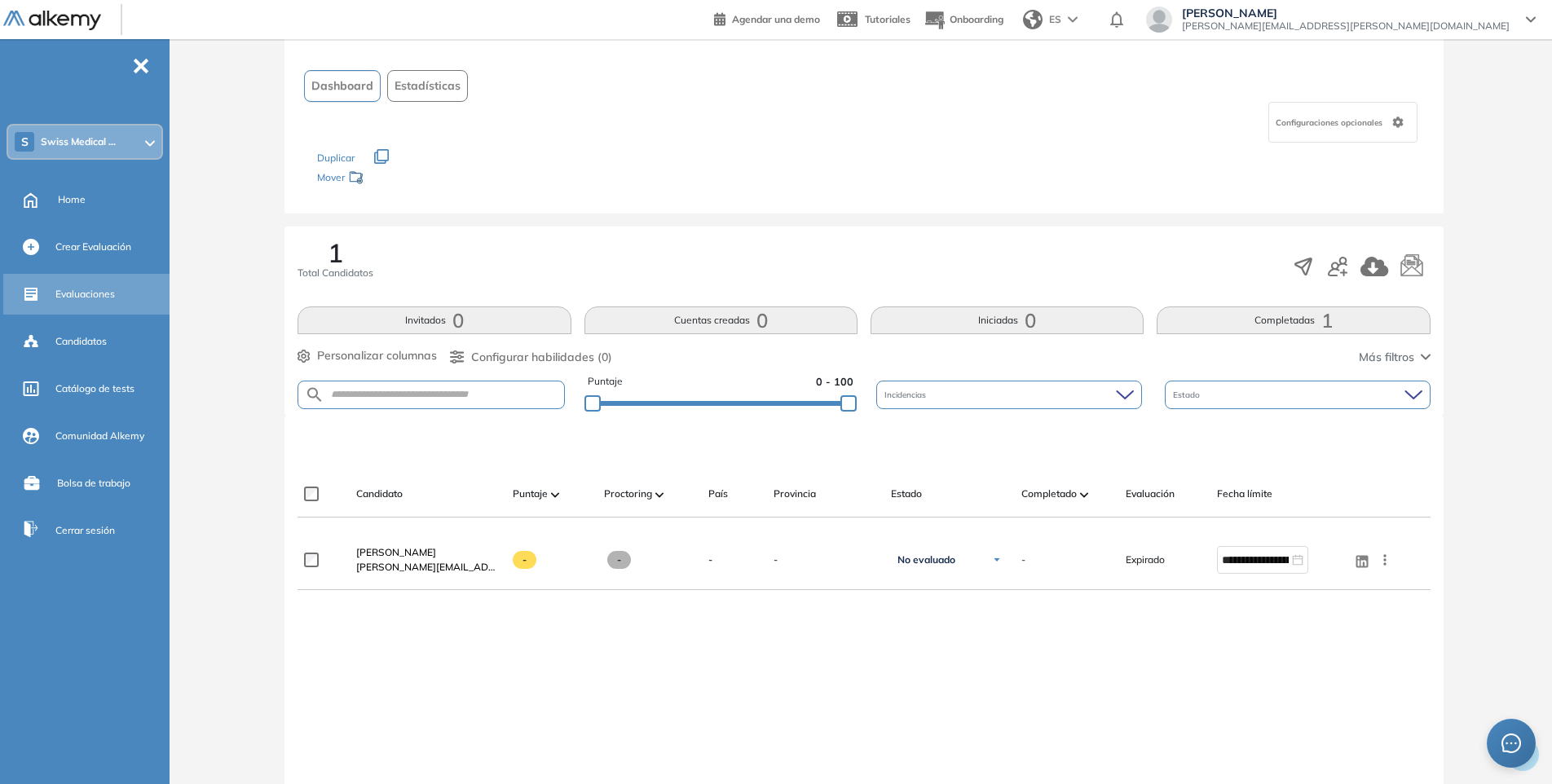
click at [79, 295] on span "Evaluaciones" at bounding box center [85, 294] width 60 height 15
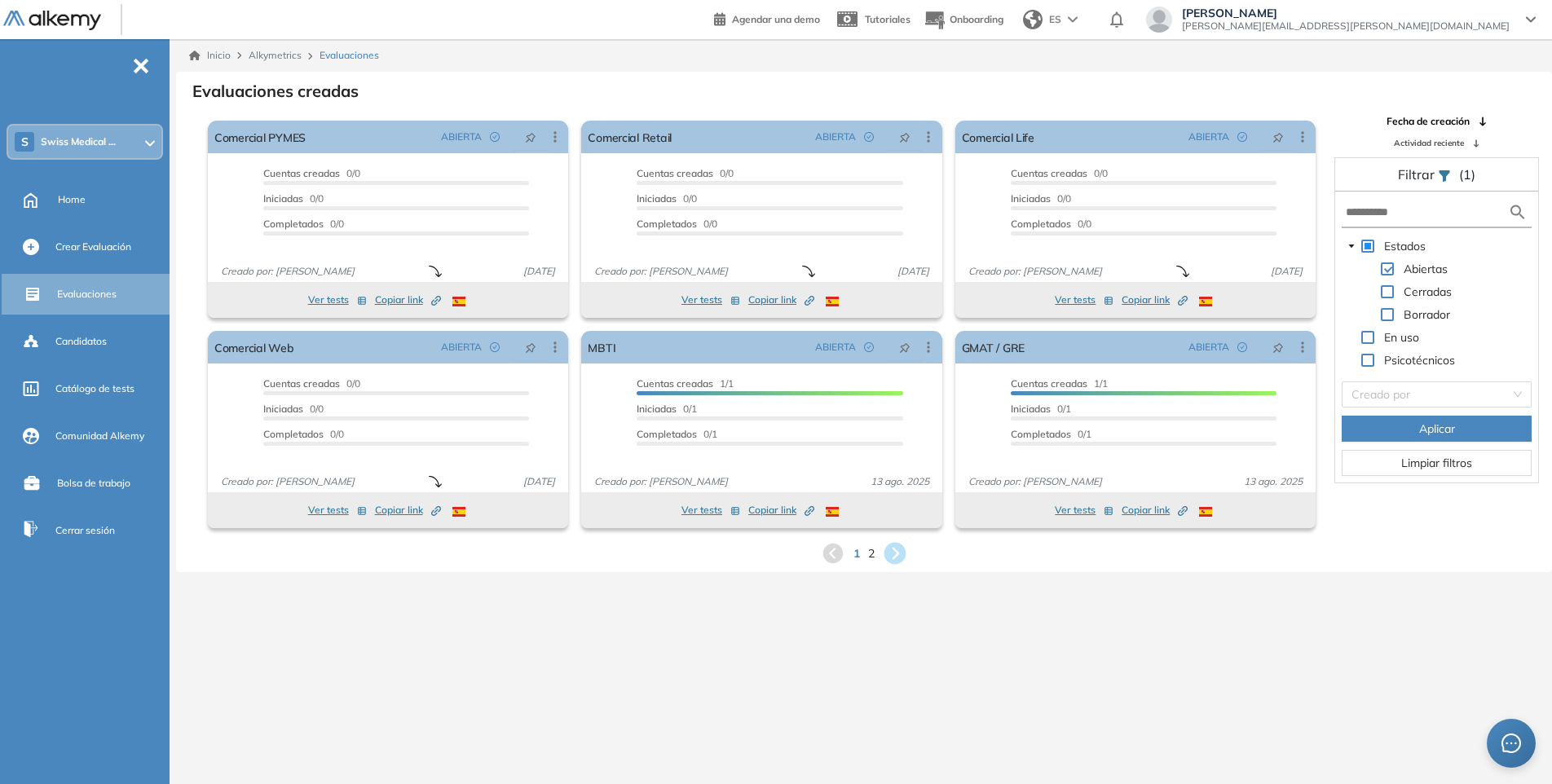
click at [898, 554] on icon at bounding box center [896, 554] width 22 height 22
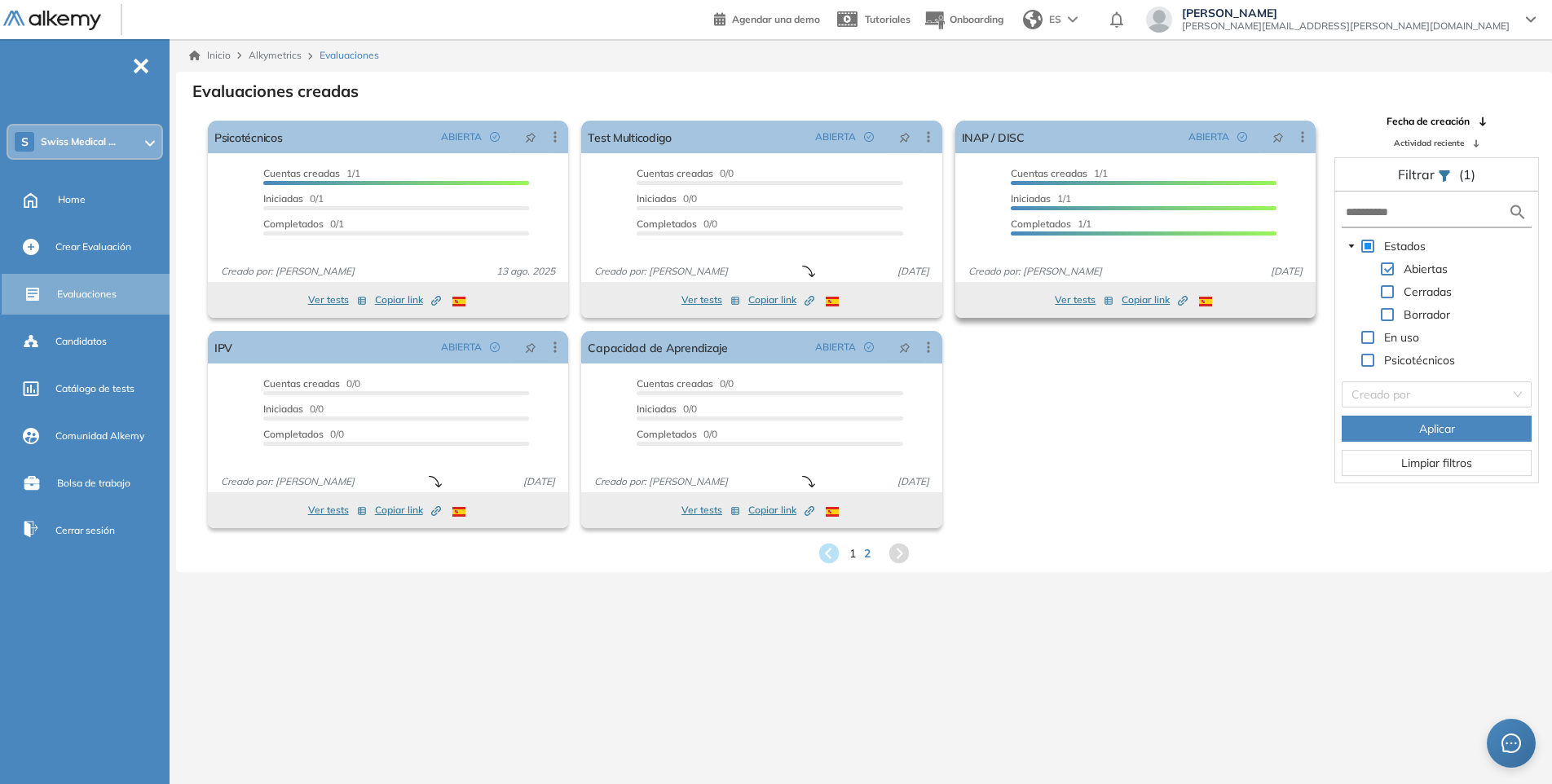
click at [1107, 212] on div "Cuentas creadas 1/1 Prefiltrados 0/1 Iniciadas 1/1 Completados 1/1" at bounding box center [1143, 204] width 266 height 76
drag, startPoint x: 1026, startPoint y: 272, endPoint x: 1113, endPoint y: 271, distance: 87.0
click at [1113, 271] on div "Creado por: [PERSON_NAME] [DATE]" at bounding box center [1135, 272] width 360 height 18
click at [1075, 297] on button "Ver tests" at bounding box center [1084, 299] width 59 height 20
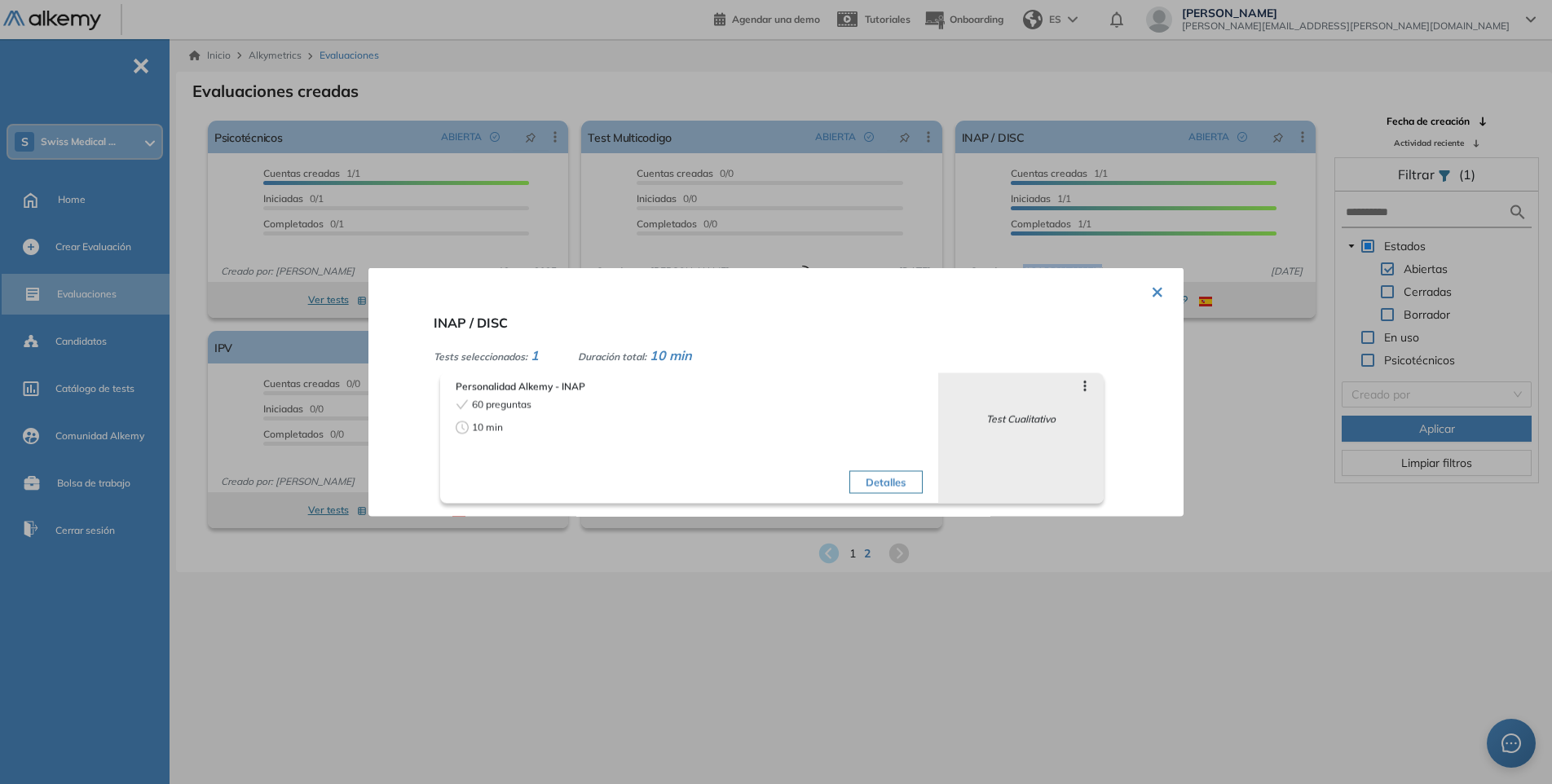
click at [884, 478] on button "Detalles" at bounding box center [885, 482] width 73 height 22
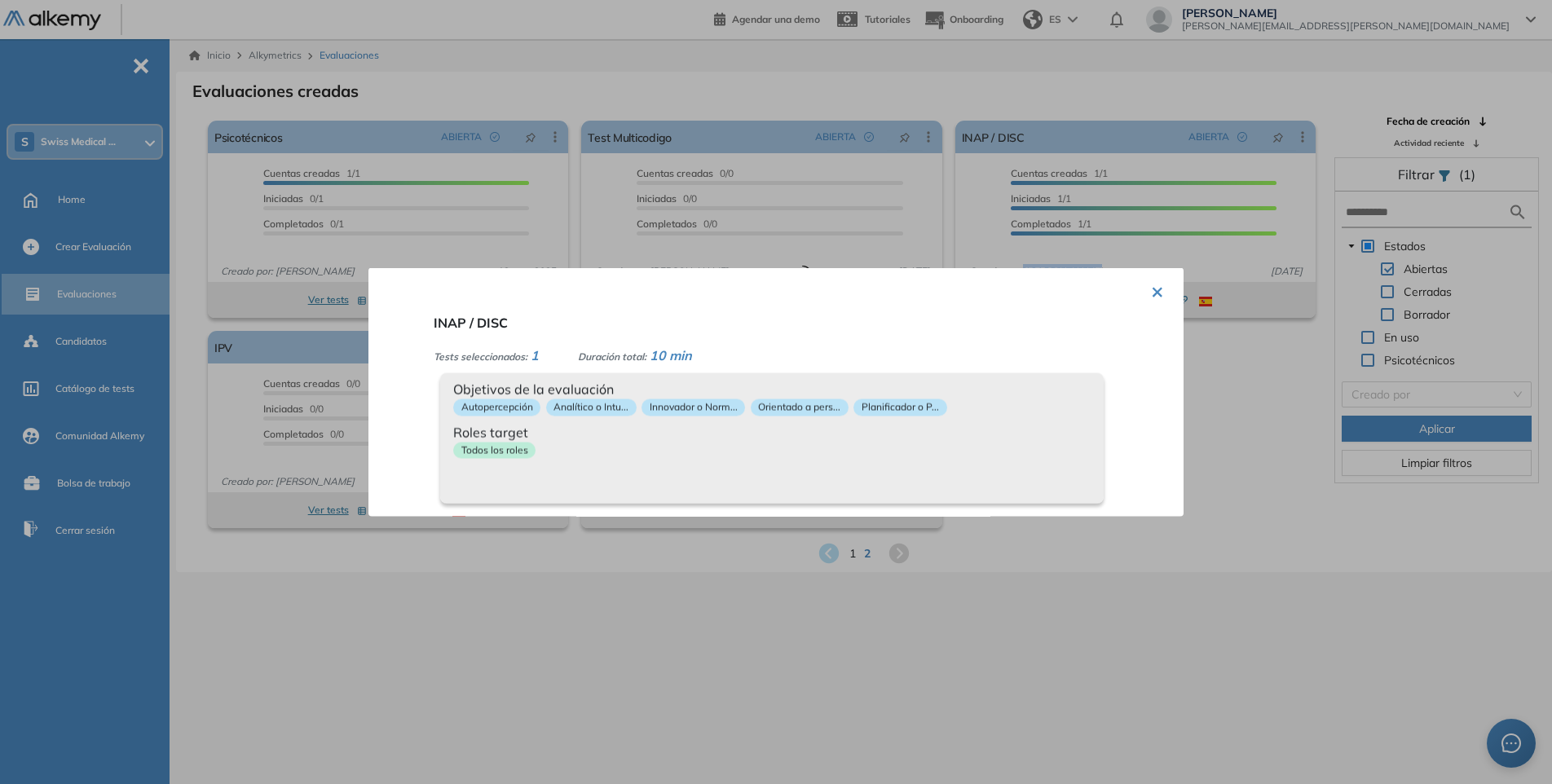
click at [579, 401] on p "Analítico o Intu..." at bounding box center [591, 407] width 91 height 17
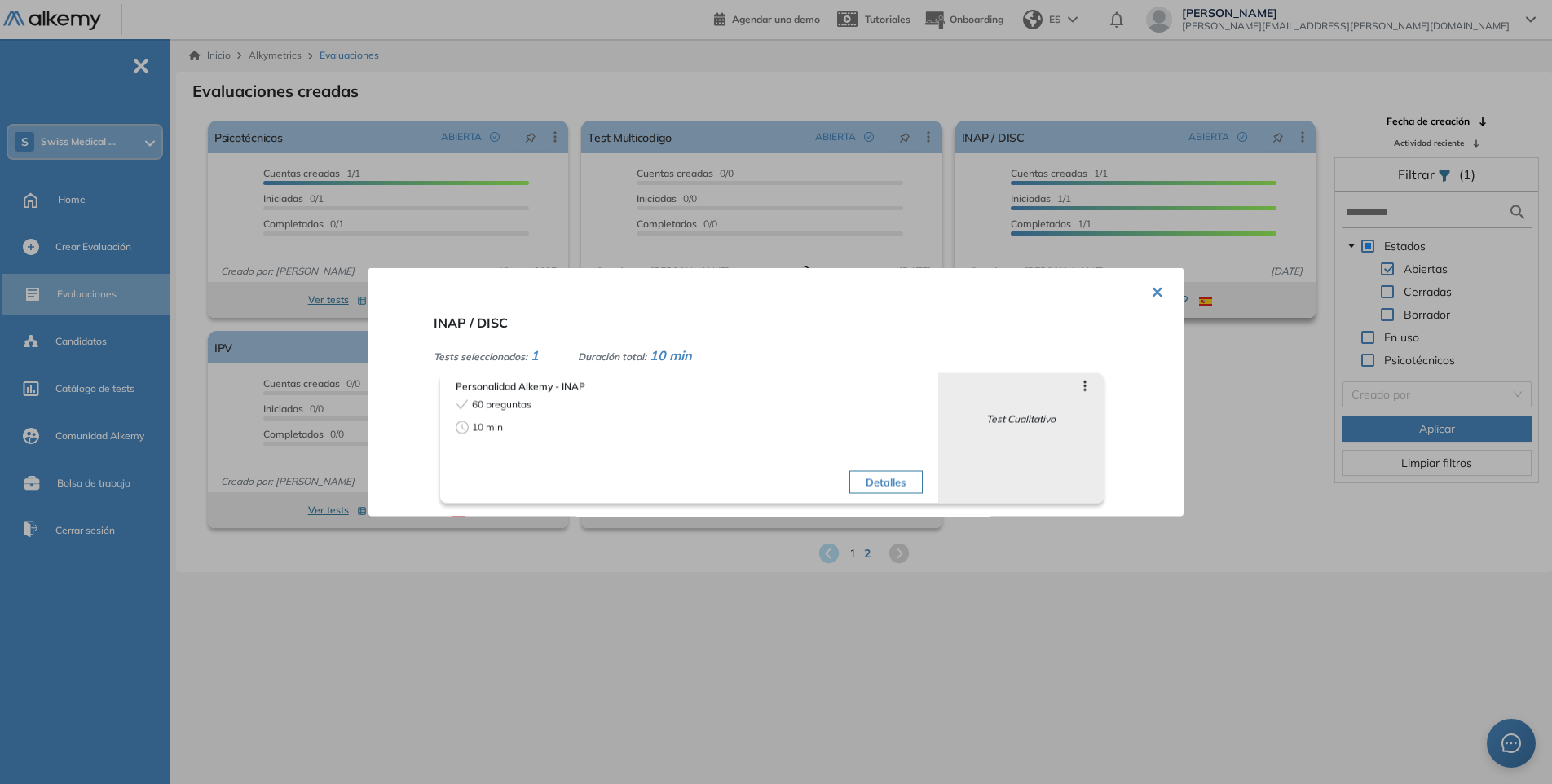
click at [1151, 291] on button "×" at bounding box center [1157, 291] width 13 height 32
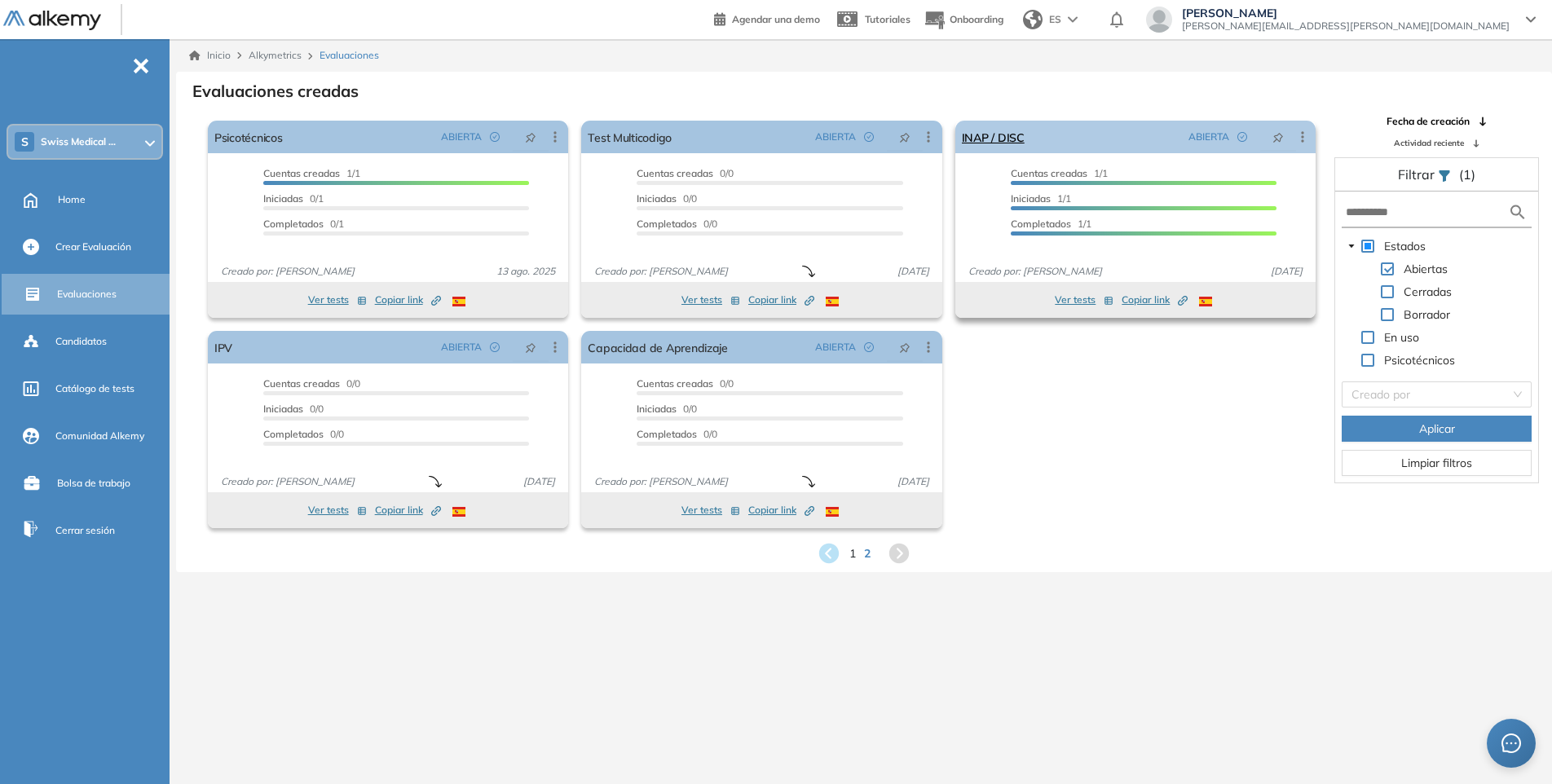
click at [1301, 134] on icon at bounding box center [1301, 135] width 3 height 10
click at [1242, 226] on span "Ver candidatos" at bounding box center [1237, 224] width 81 height 15
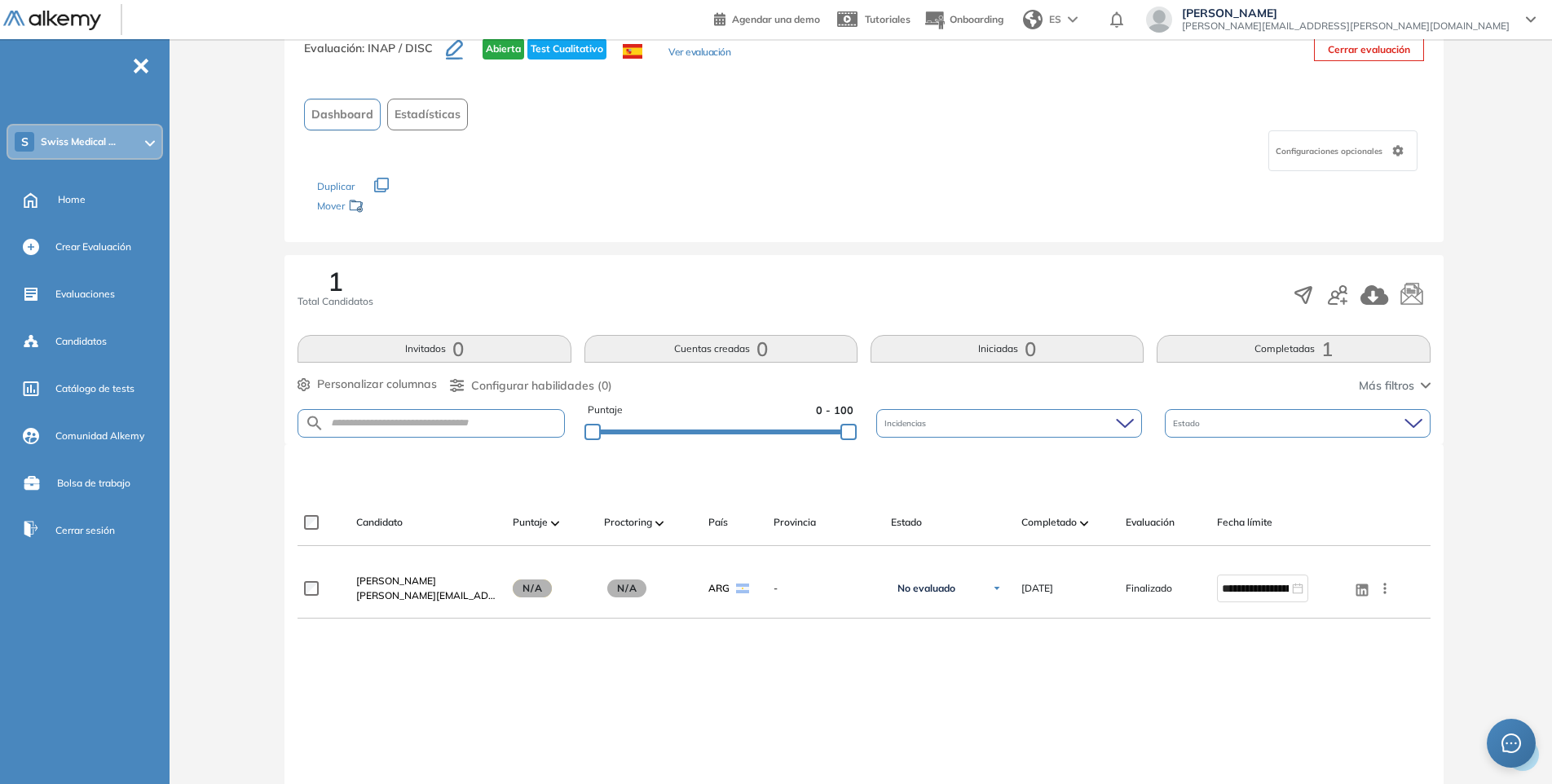
scroll to position [81, 0]
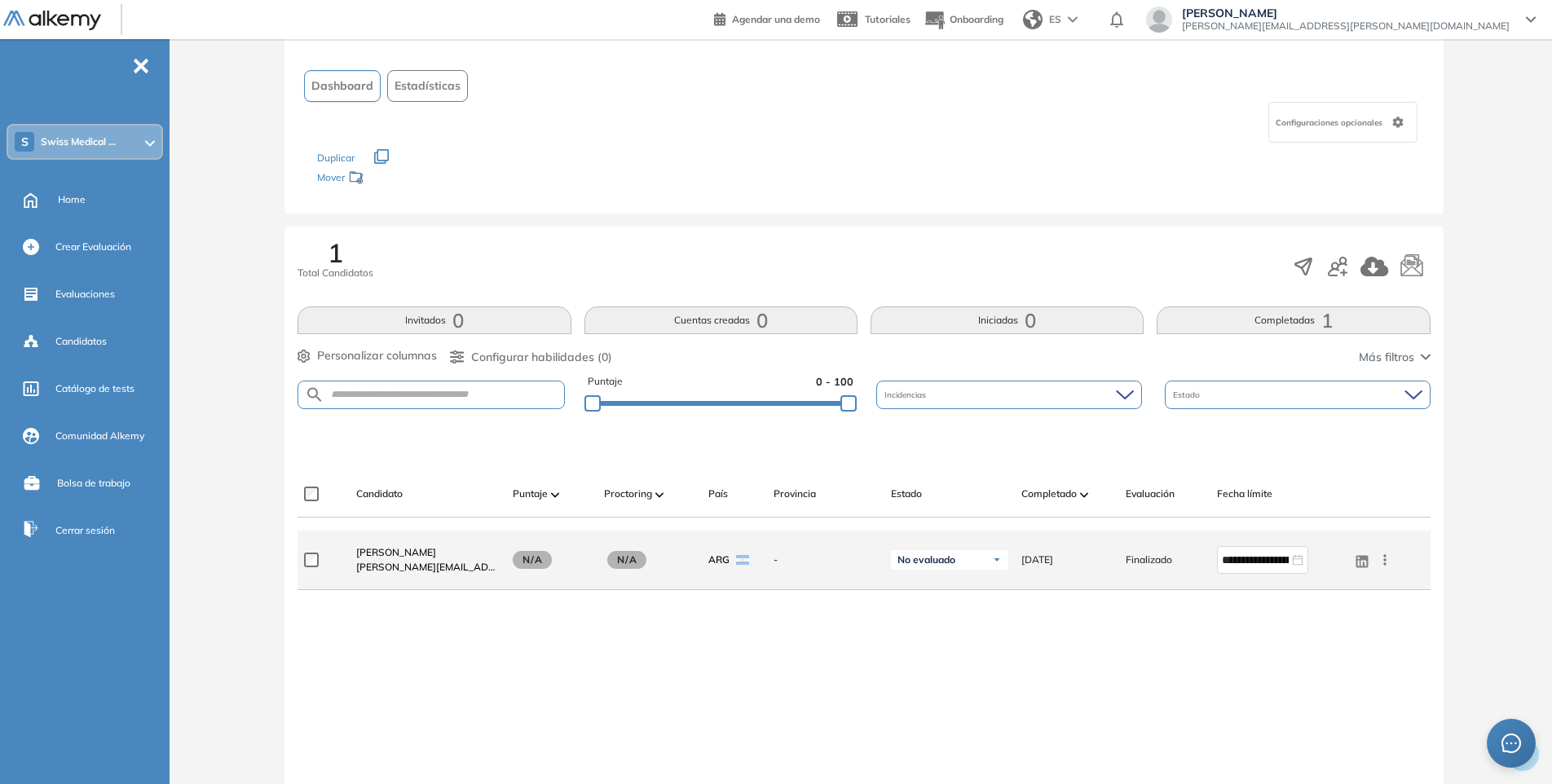
click at [990, 558] on div "No evaluado" at bounding box center [950, 559] width 118 height 20
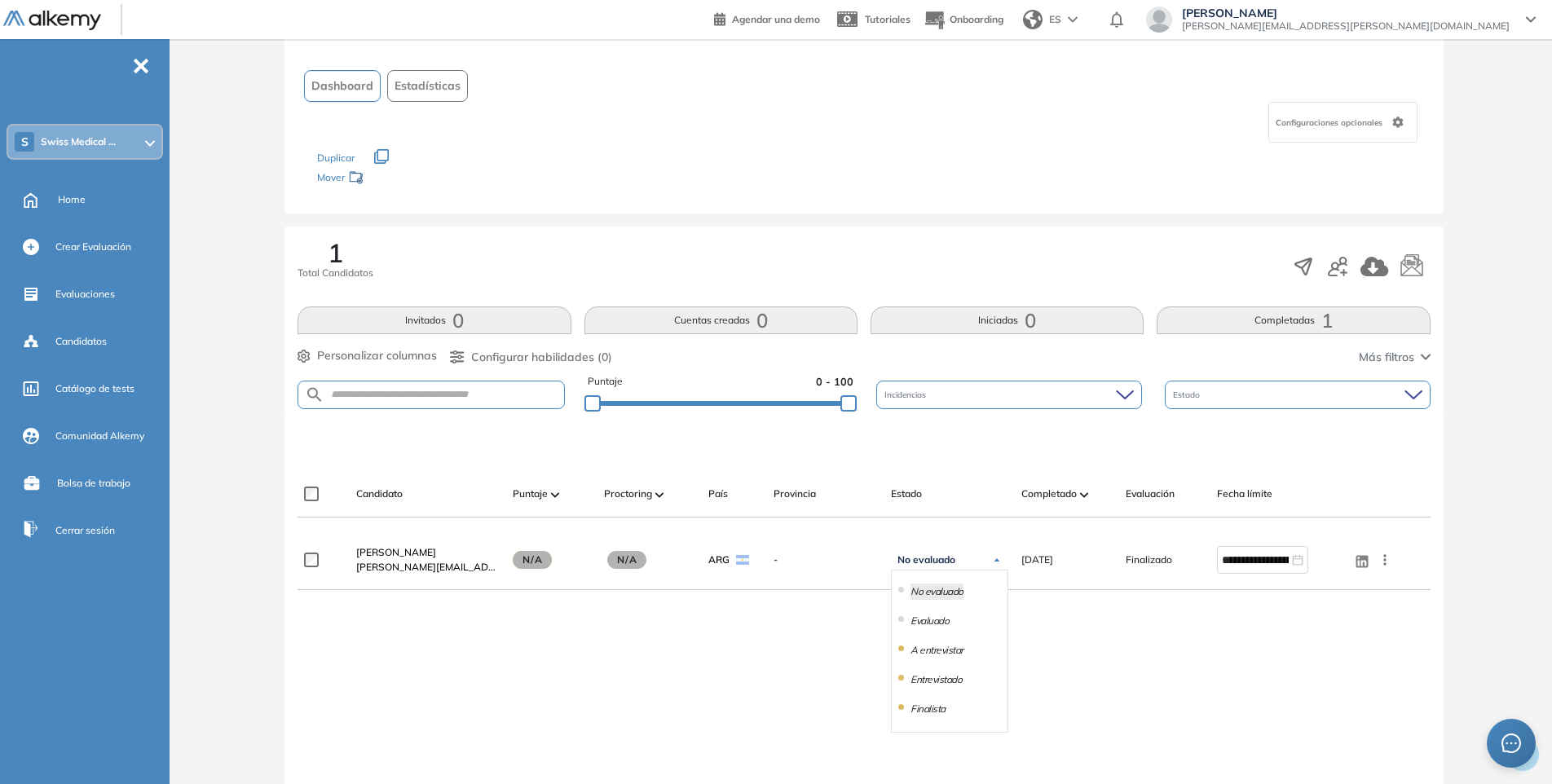
click at [1174, 631] on div "**********" at bounding box center [863, 696] width 1132 height 334
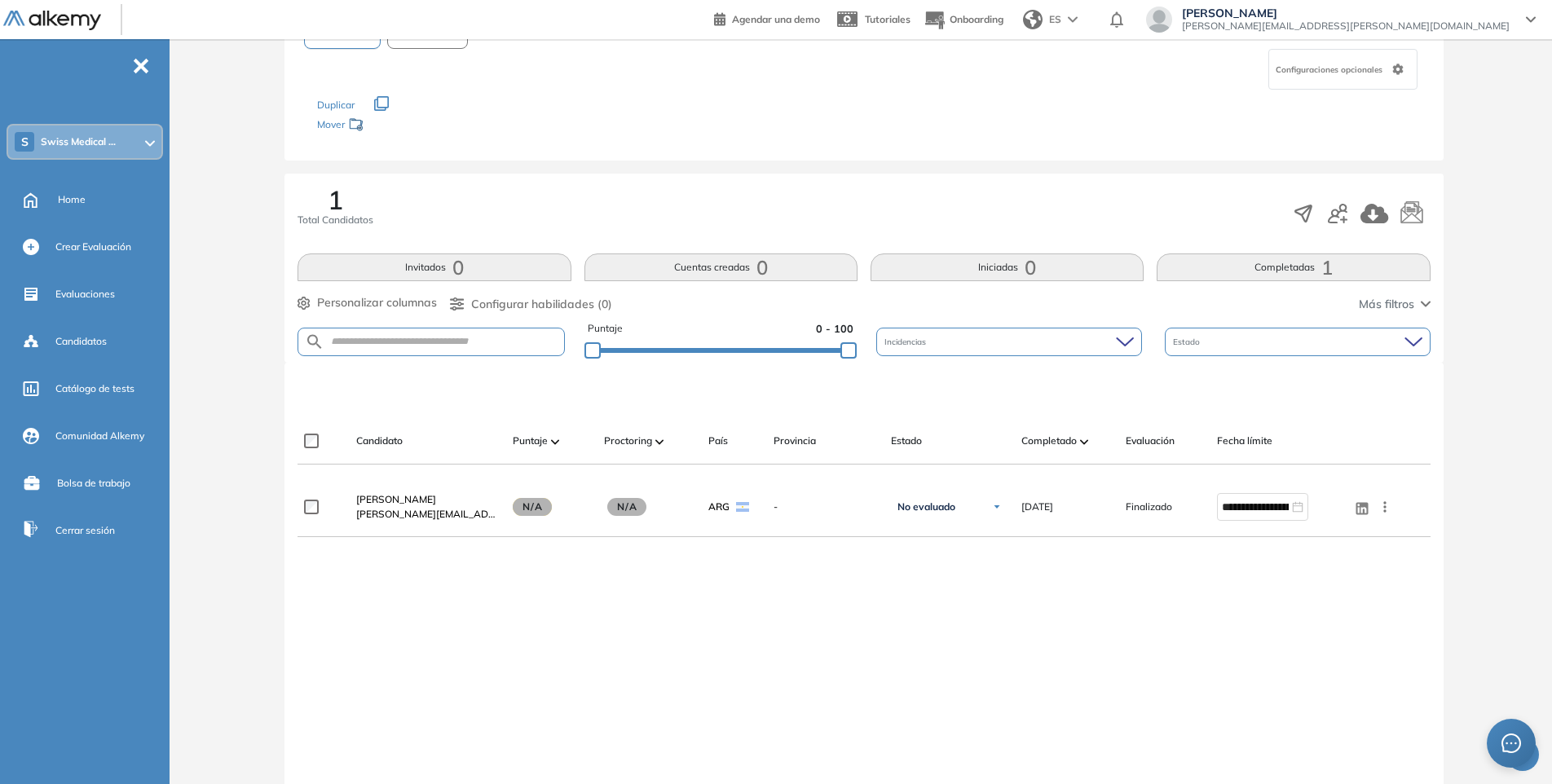
scroll to position [207, 0]
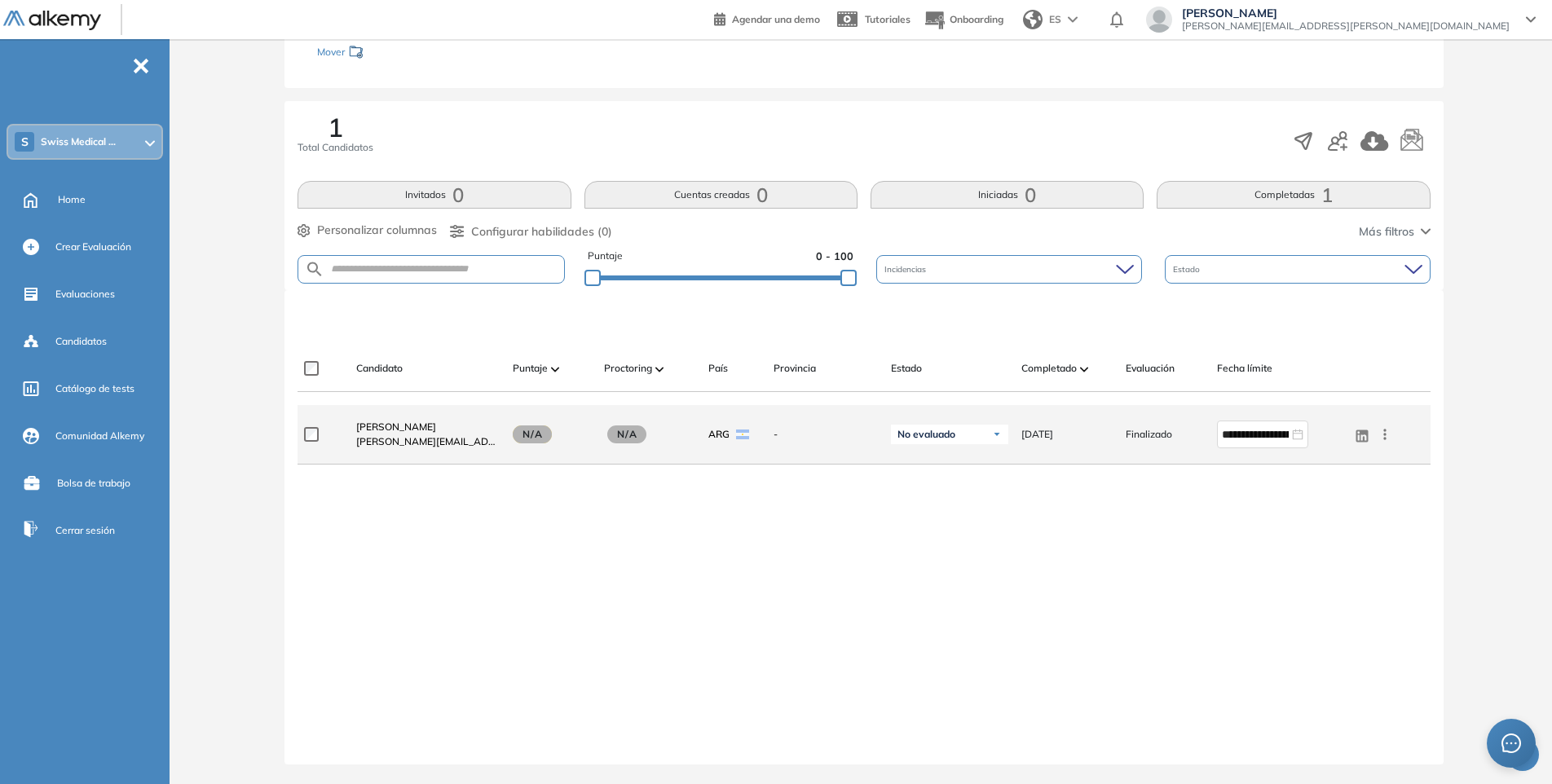
click at [999, 435] on img at bounding box center [997, 434] width 9 height 9
click at [1394, 428] on div "Ver perfil Enviar email Ocultar Evaluar Reiniciar Eliminar" at bounding box center [1384, 434] width 29 height 16
click at [1390, 432] on icon at bounding box center [1384, 434] width 16 height 16
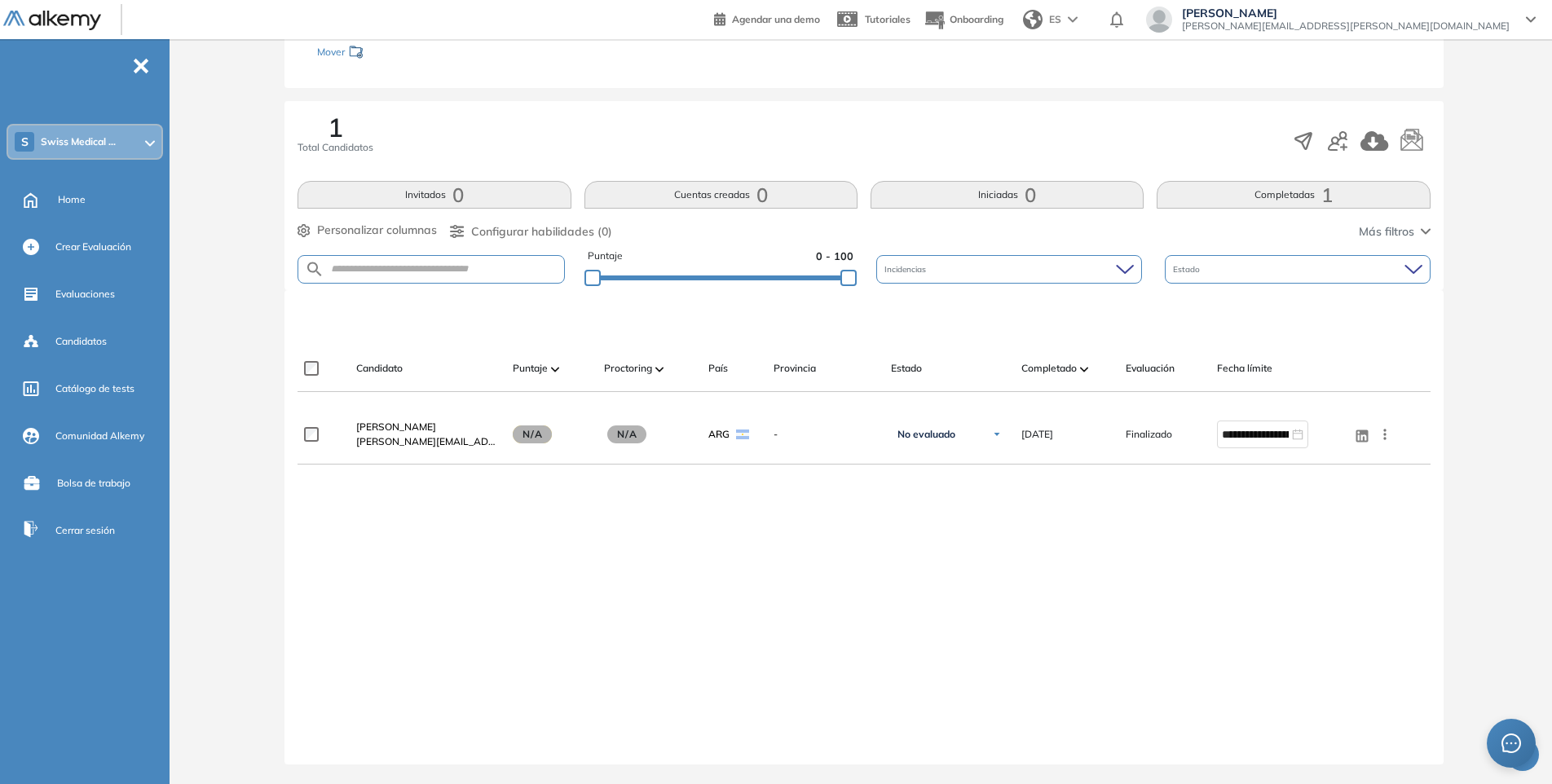
click at [1021, 553] on div "**********" at bounding box center [863, 571] width 1132 height 334
